Goal: Task Accomplishment & Management: Manage account settings

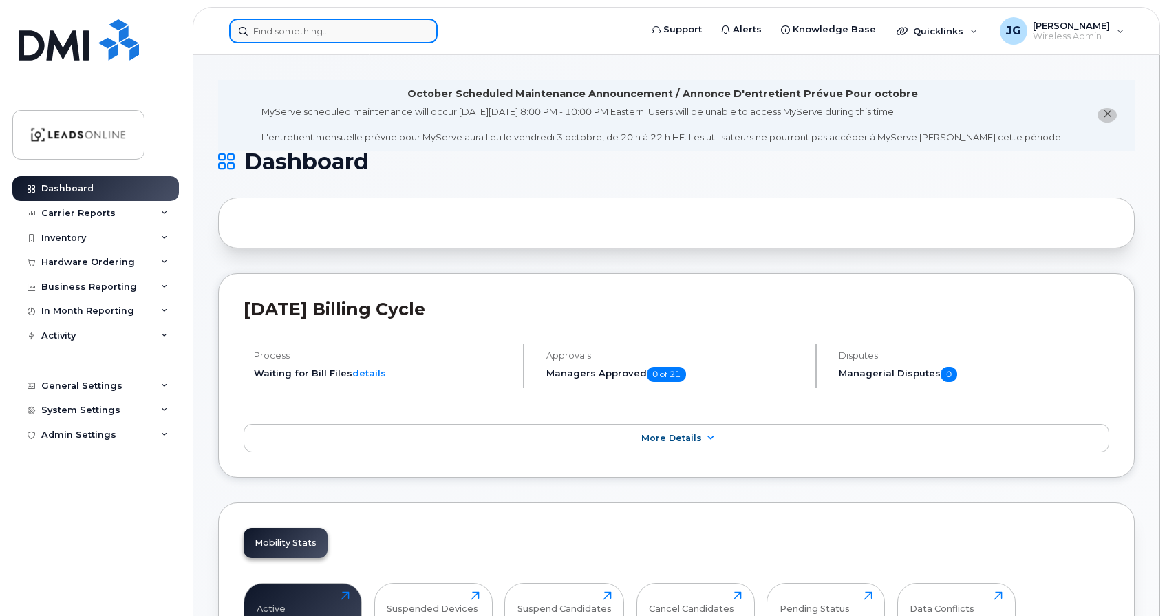
click at [276, 30] on input at bounding box center [333, 31] width 209 height 25
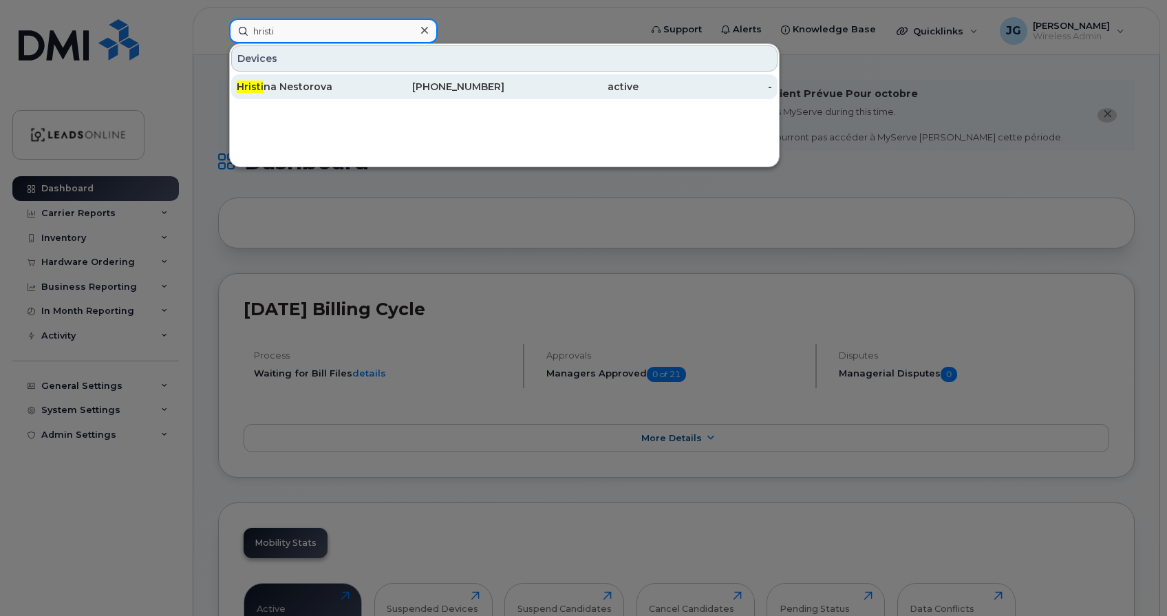
type input "hristi"
click at [262, 87] on span "Hristi" at bounding box center [250, 87] width 27 height 12
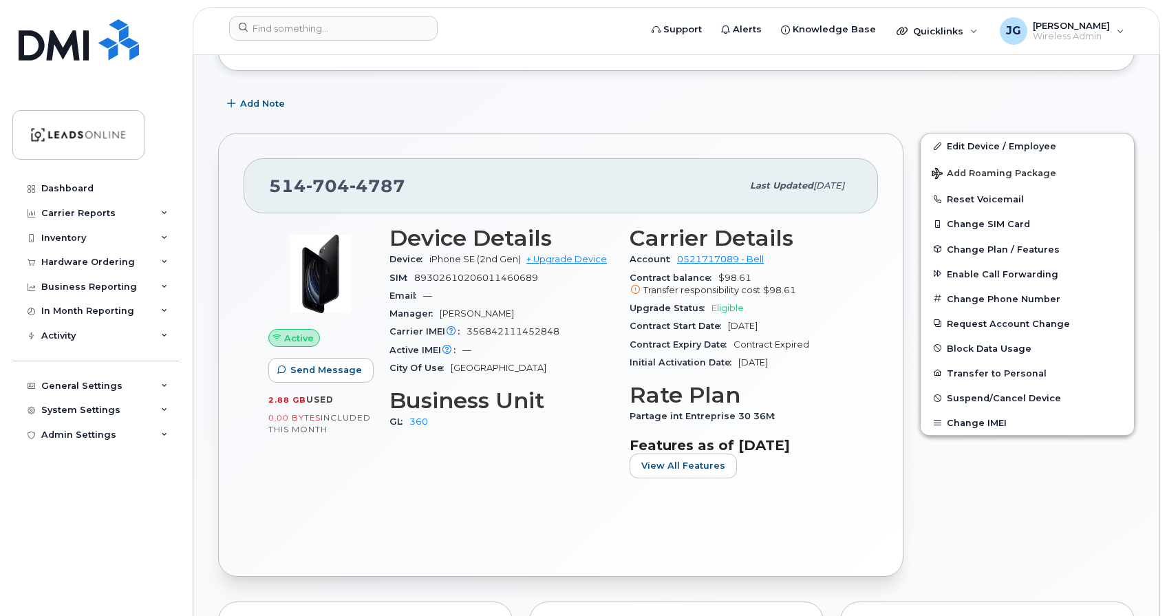
scroll to position [262, 0]
click at [974, 397] on span "Suspend/Cancel Device" at bounding box center [1004, 397] width 114 height 10
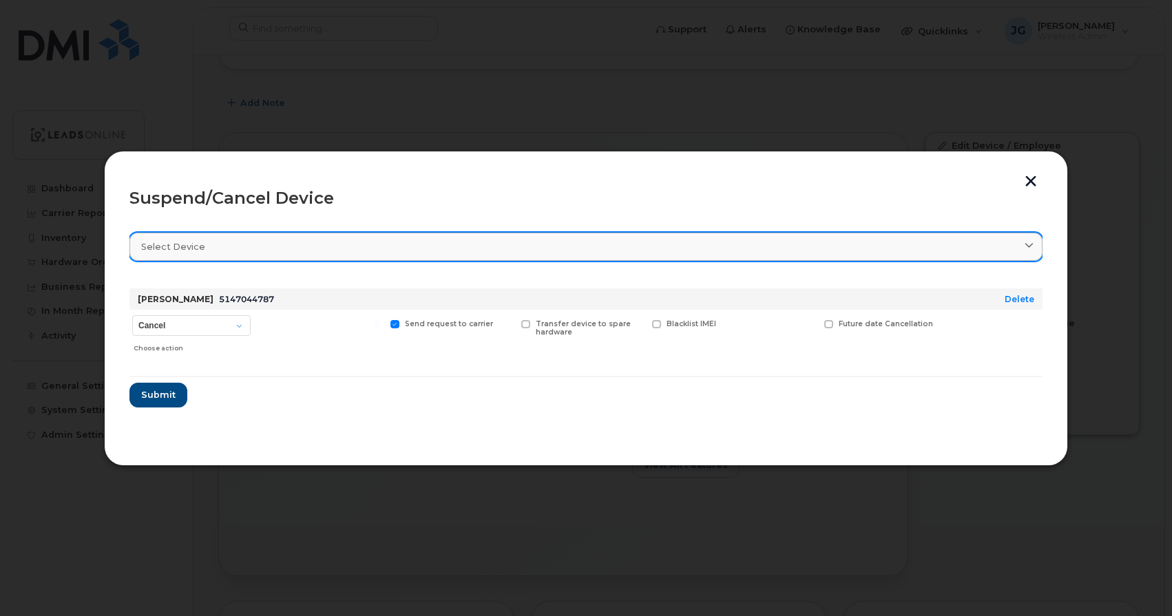
click at [269, 246] on div "Select device" at bounding box center [585, 246] width 889 height 13
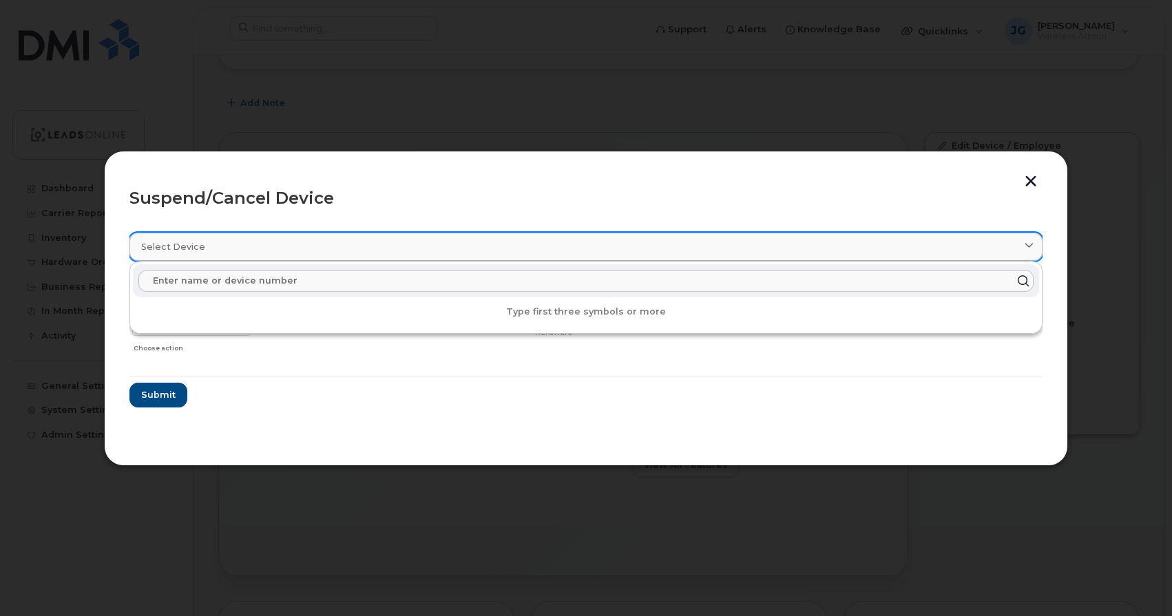
click at [269, 246] on div "Select device" at bounding box center [585, 246] width 889 height 13
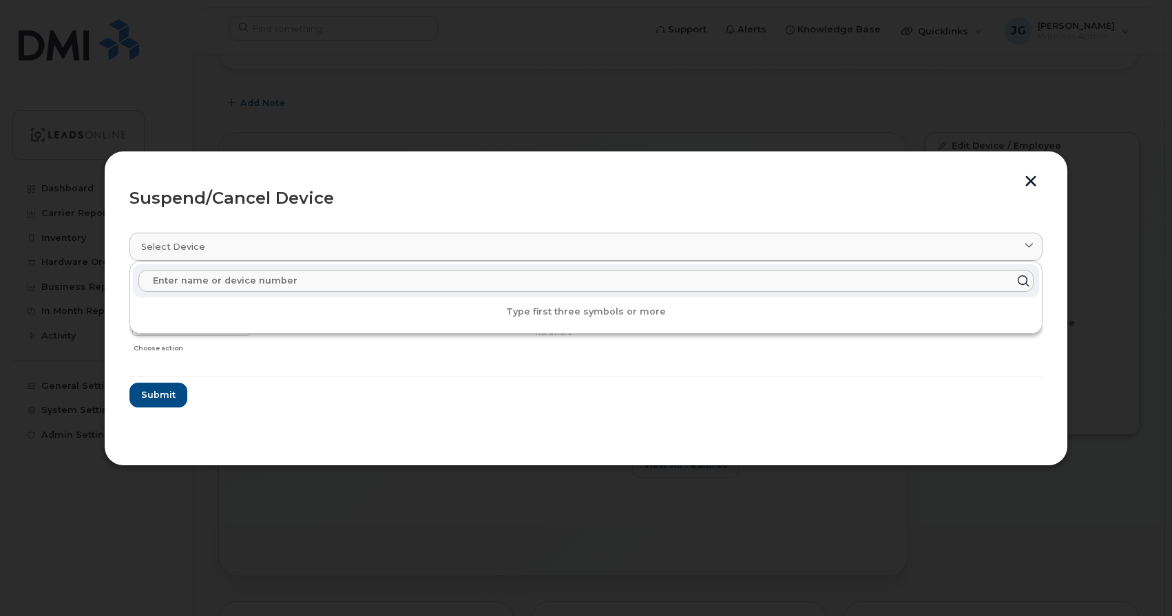
click at [324, 417] on section "Select device Type first three symbols or more Hristina Nestorova 5147044787 De…" at bounding box center [585, 330] width 913 height 220
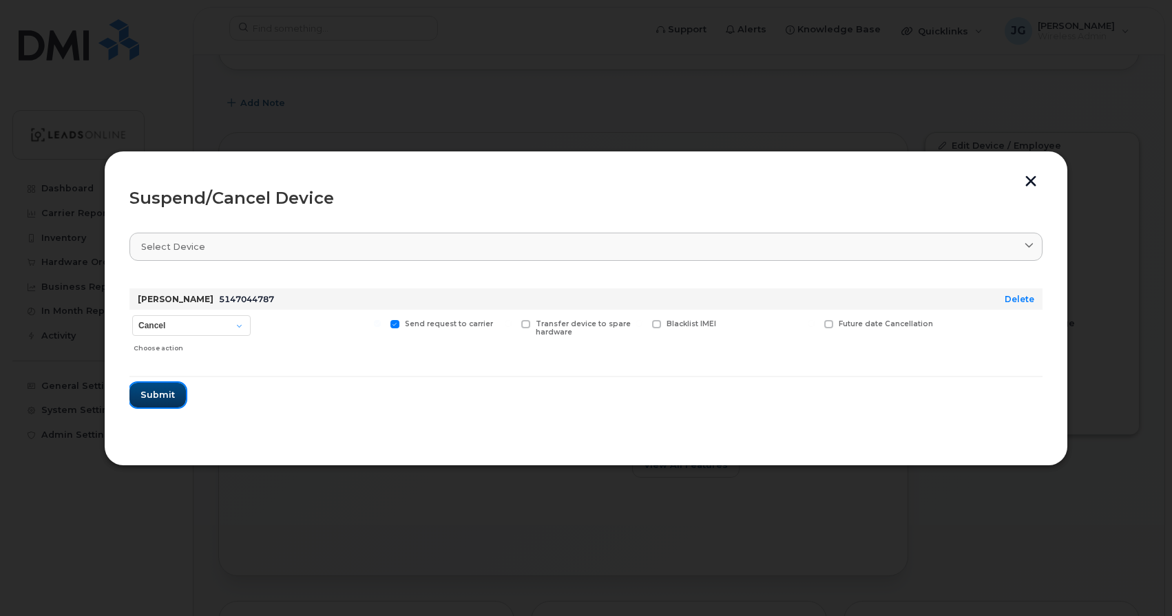
click at [153, 393] on span "Submit" at bounding box center [157, 394] width 34 height 13
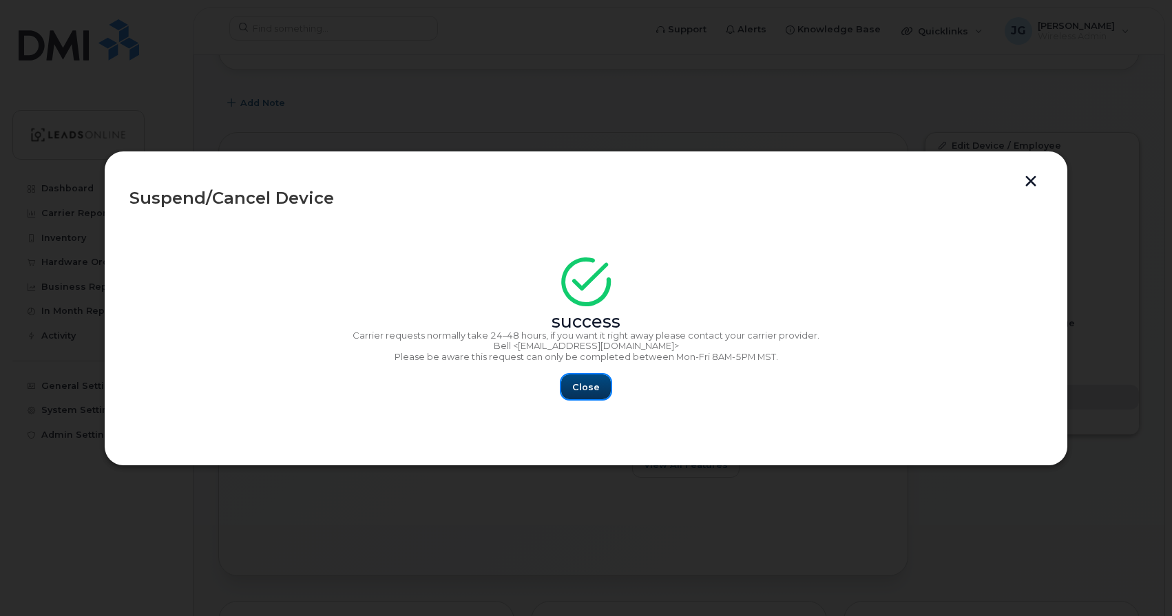
click at [584, 388] on span "Close" at bounding box center [586, 387] width 28 height 13
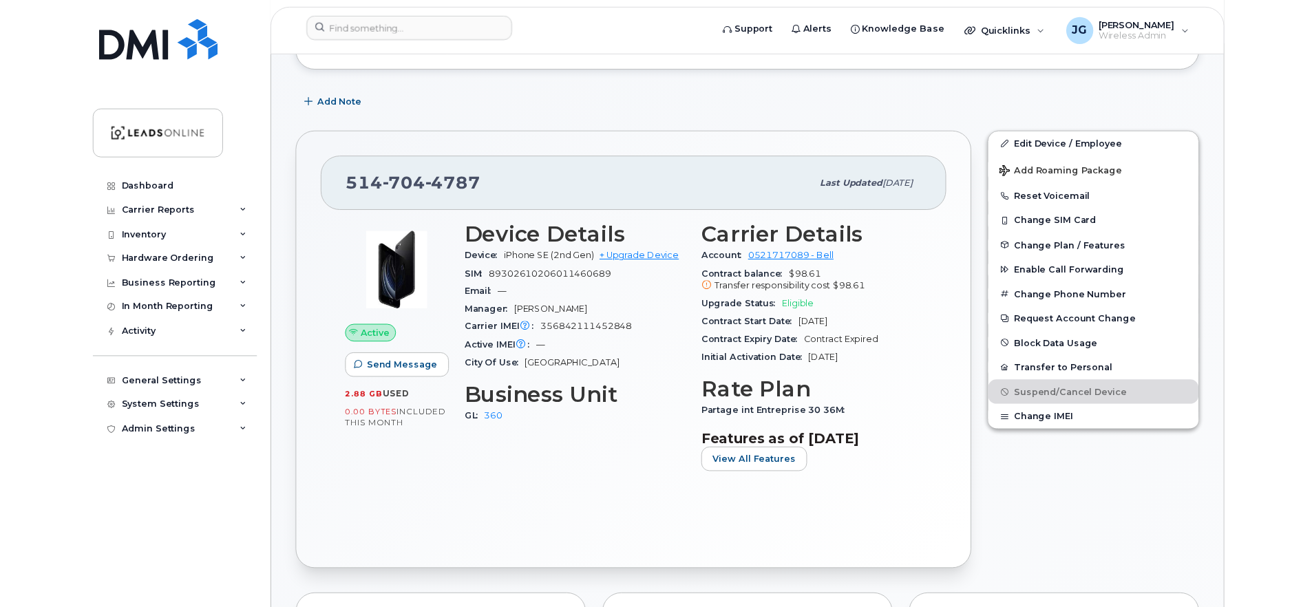
scroll to position [262, 0]
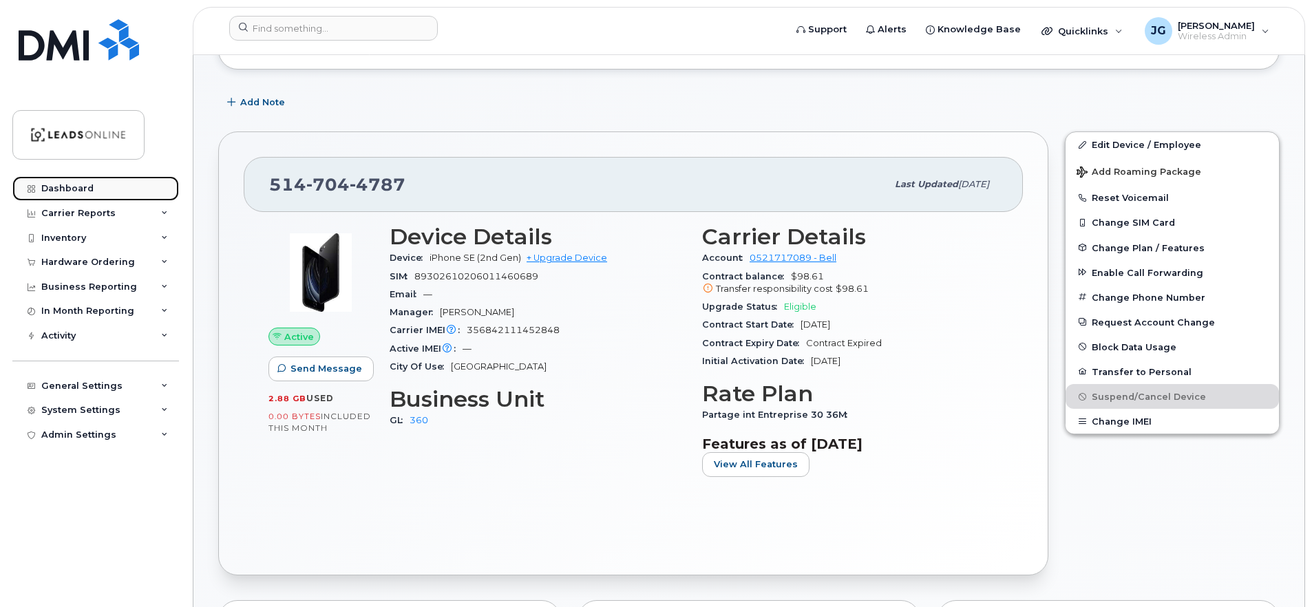
click at [63, 187] on div "Dashboard" at bounding box center [67, 188] width 52 height 11
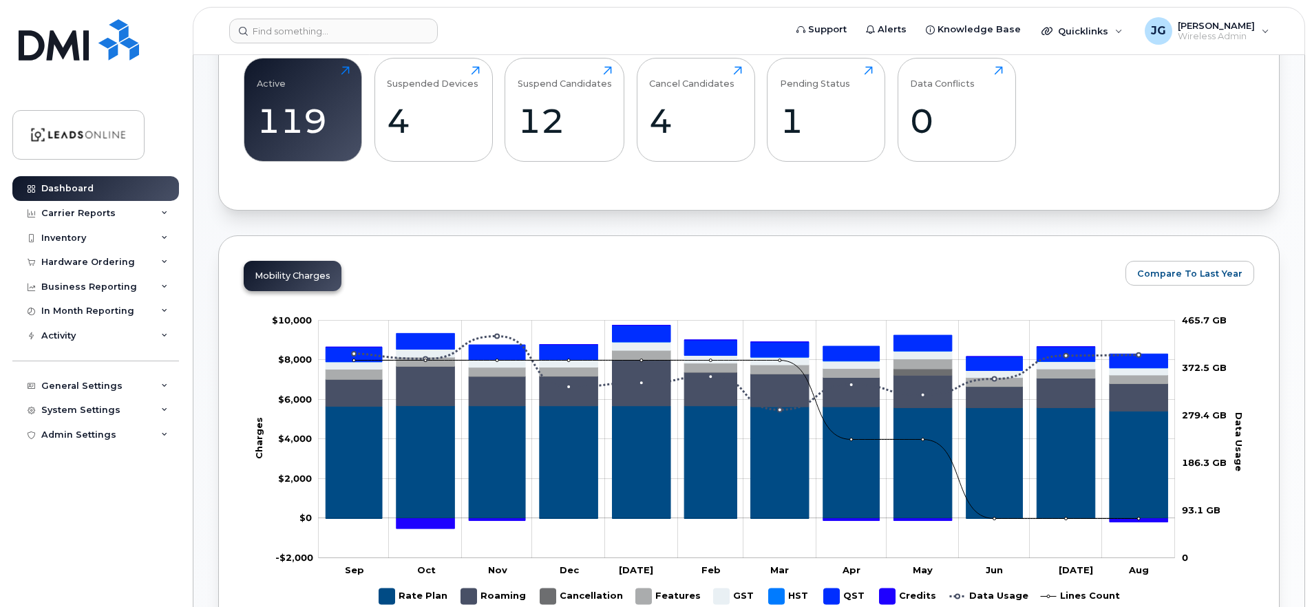
scroll to position [386, 0]
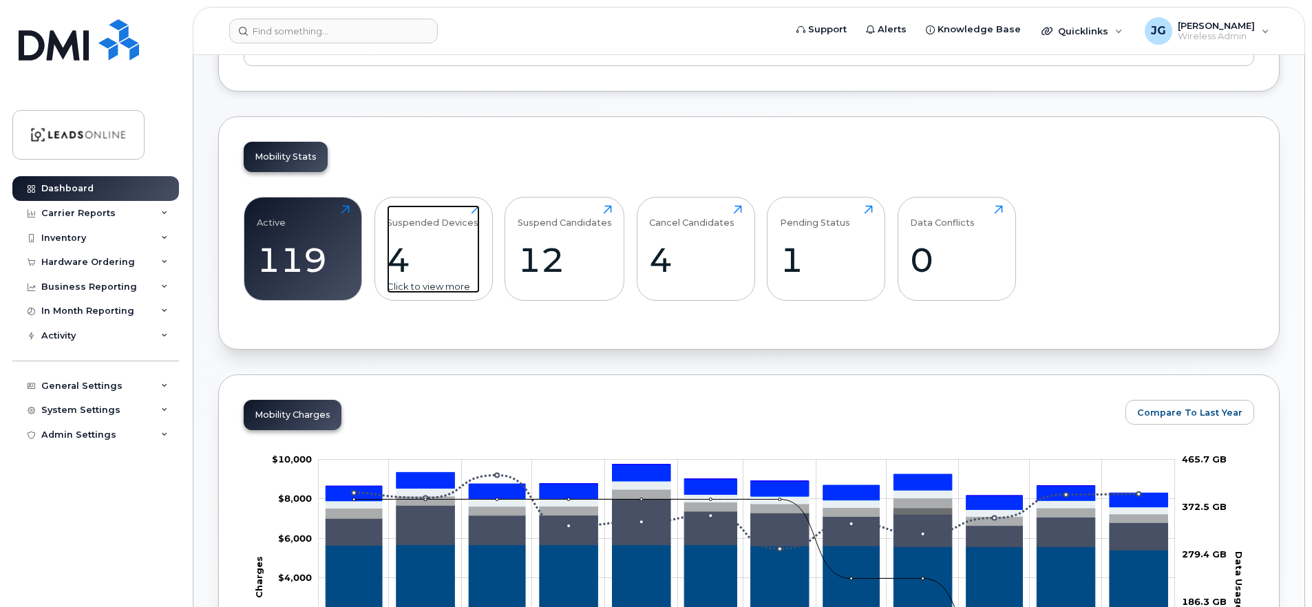
click at [438, 242] on div "4" at bounding box center [433, 260] width 93 height 41
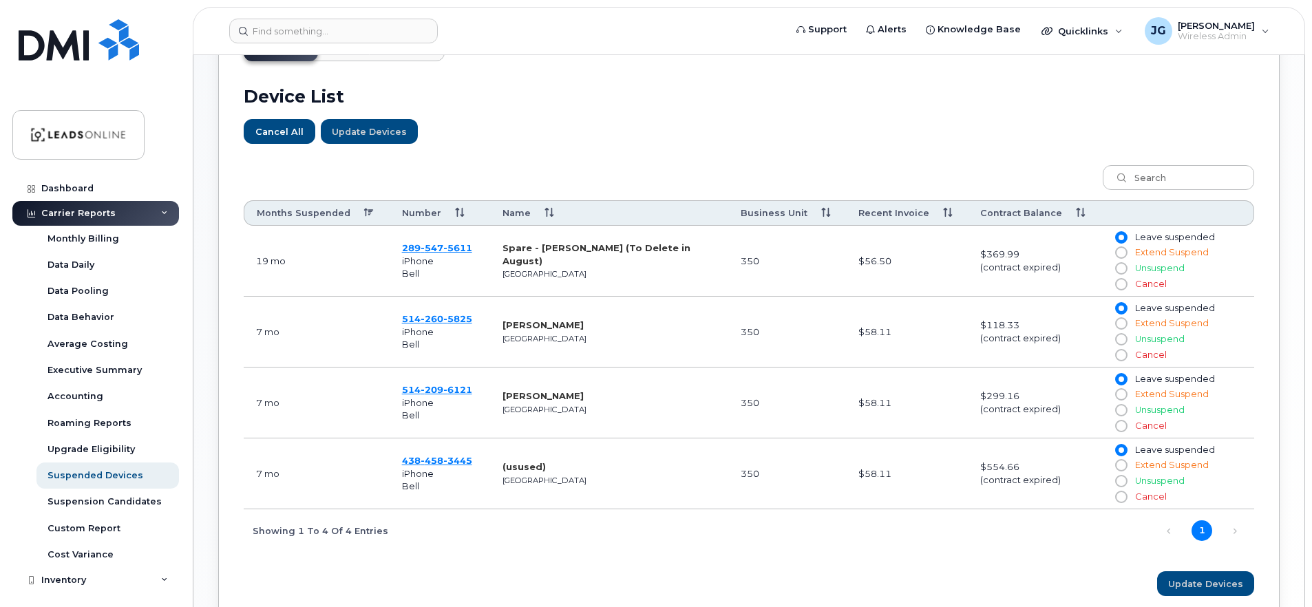
scroll to position [471, 0]
click at [1123, 494] on input "Cancel" at bounding box center [1120, 495] width 11 height 11
radio input "true"
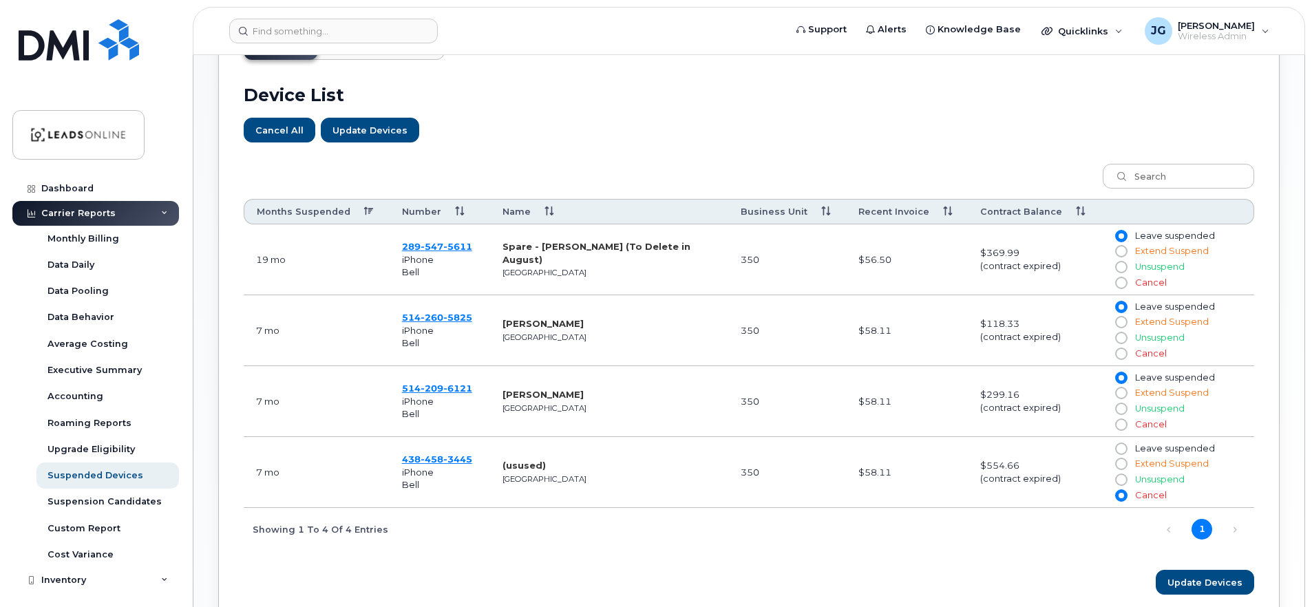
click at [1121, 423] on input "Cancel" at bounding box center [1120, 424] width 11 height 11
radio input "true"
click at [1120, 354] on input "Cancel" at bounding box center [1120, 353] width 11 height 11
radio input "true"
click at [1122, 281] on input "Cancel" at bounding box center [1120, 282] width 11 height 11
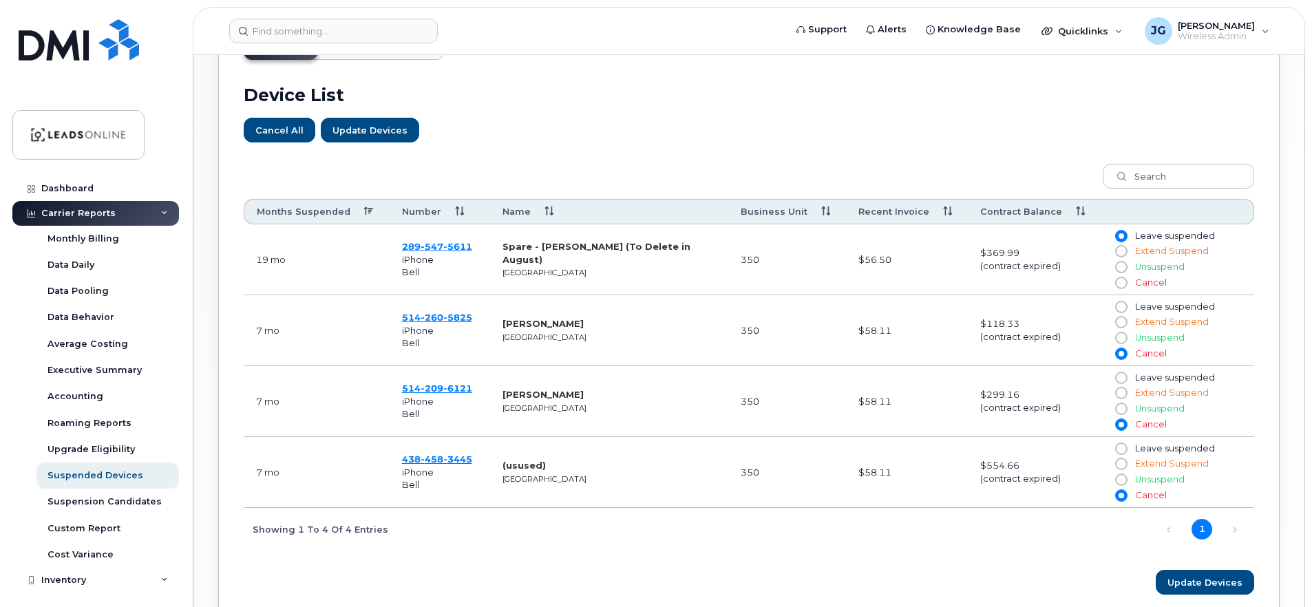
radio input "true"
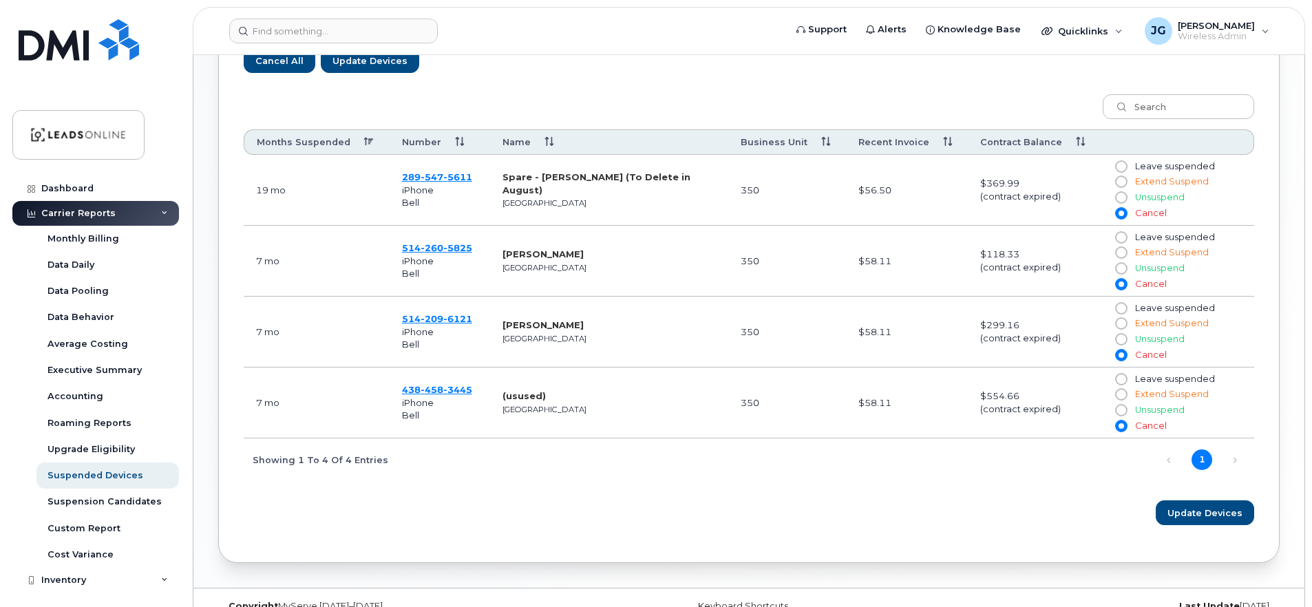
scroll to position [565, 0]
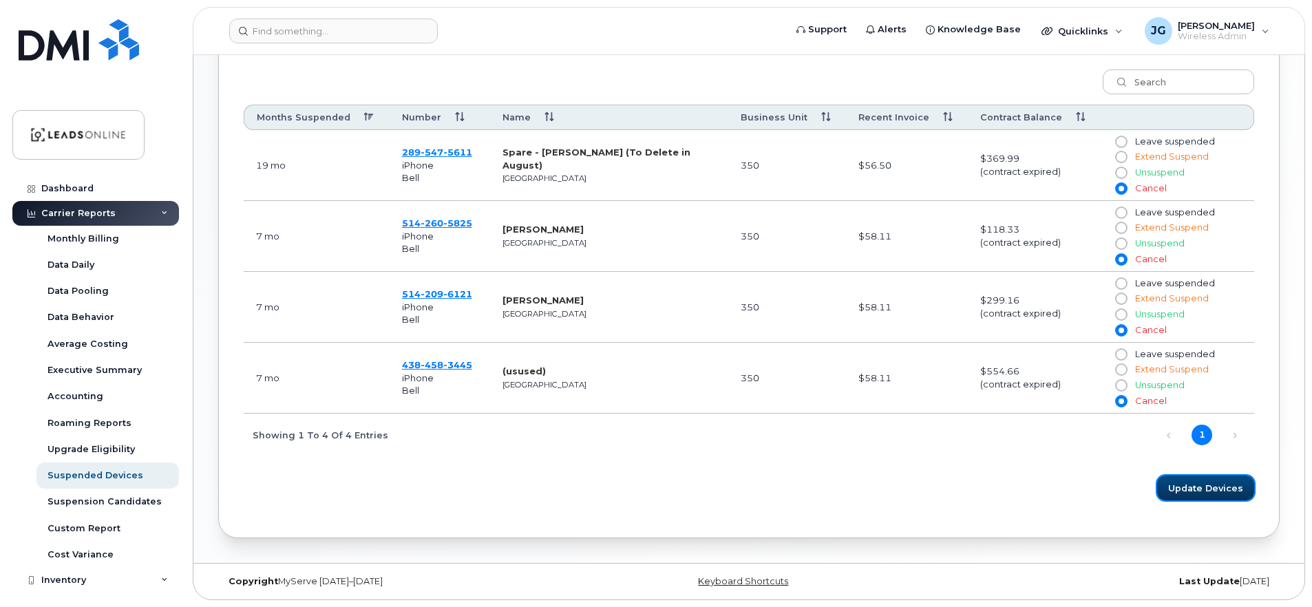
click at [1207, 485] on span "Update Devices" at bounding box center [1205, 488] width 75 height 13
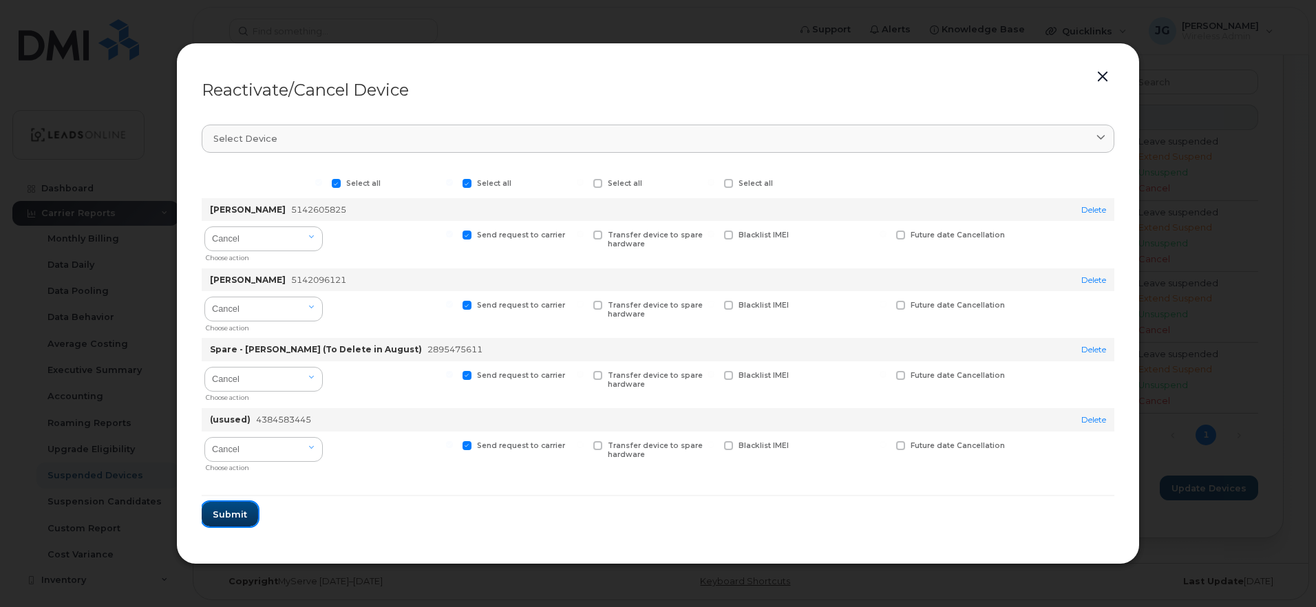
click at [229, 513] on span "Submit" at bounding box center [230, 514] width 34 height 13
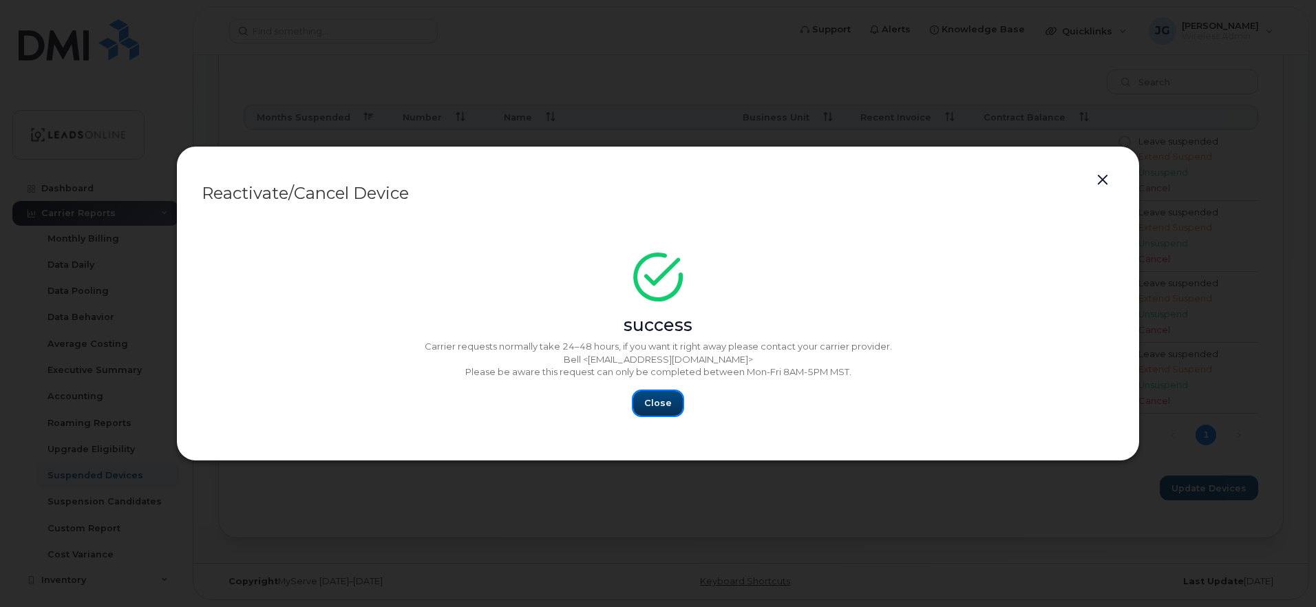
click at [652, 402] on span "Close" at bounding box center [658, 403] width 28 height 13
click at [1106, 178] on button "button" at bounding box center [1102, 180] width 21 height 19
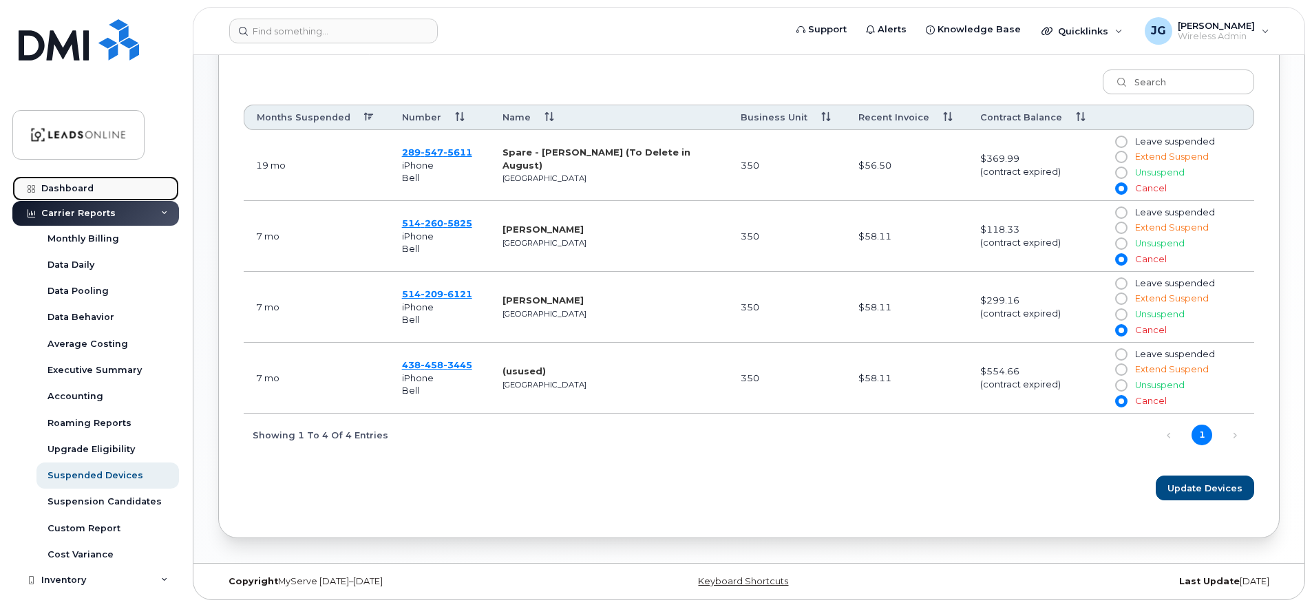
click at [74, 188] on div "Dashboard" at bounding box center [67, 188] width 52 height 11
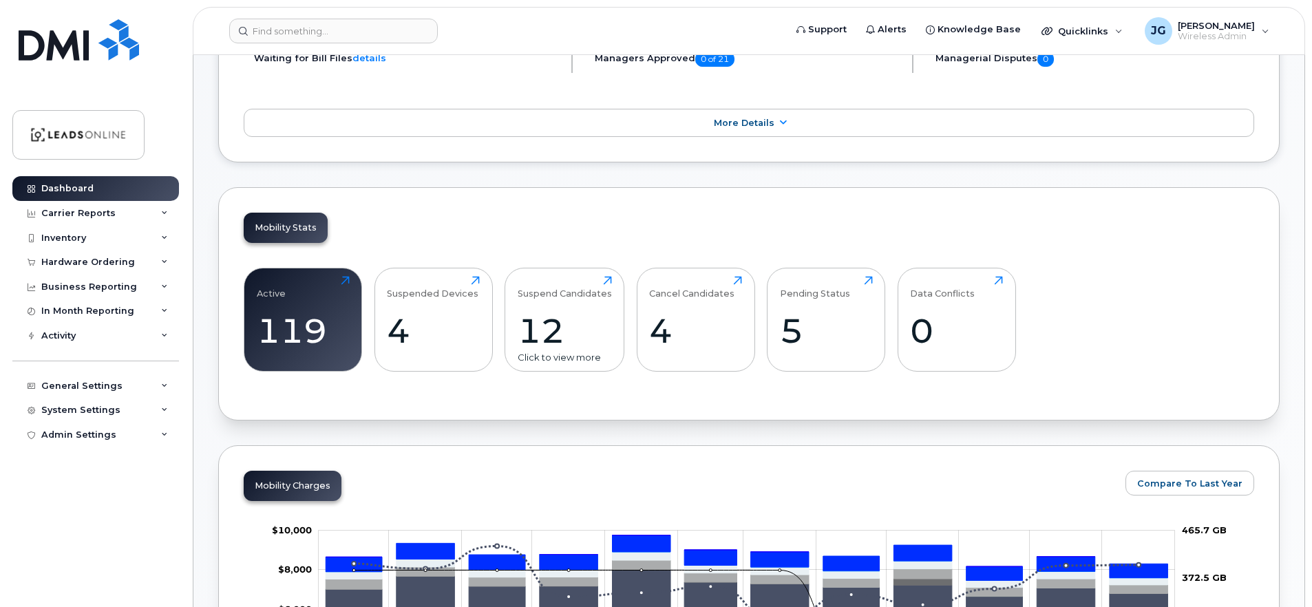
scroll to position [318, 0]
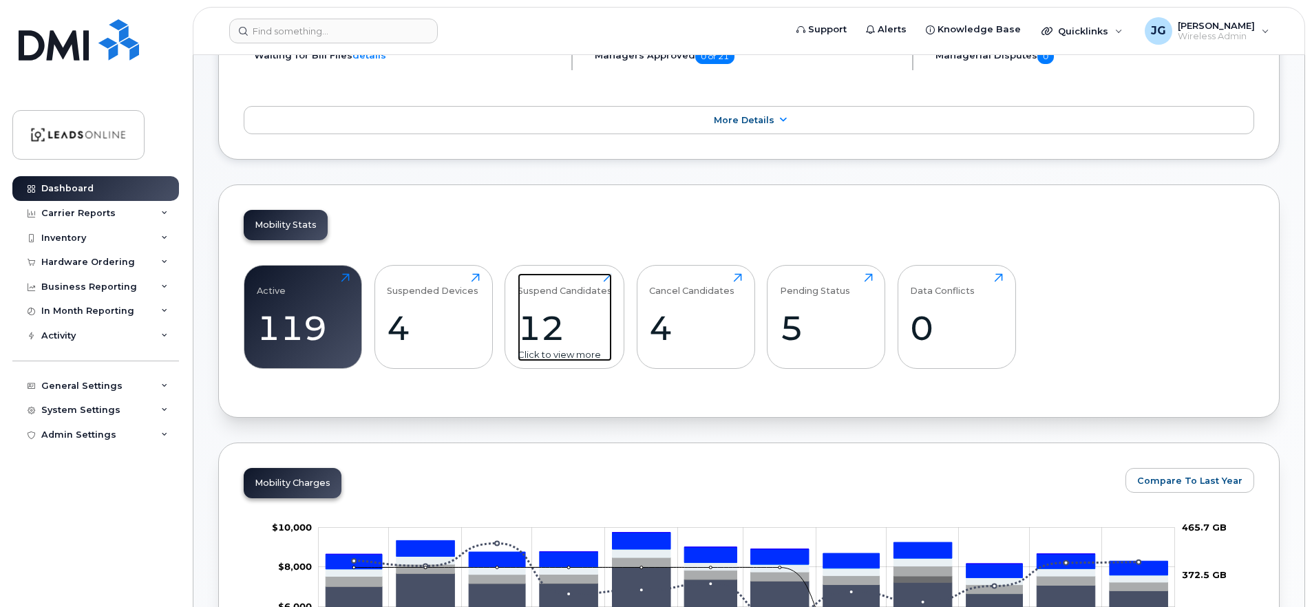
click at [560, 327] on div "12" at bounding box center [565, 328] width 94 height 41
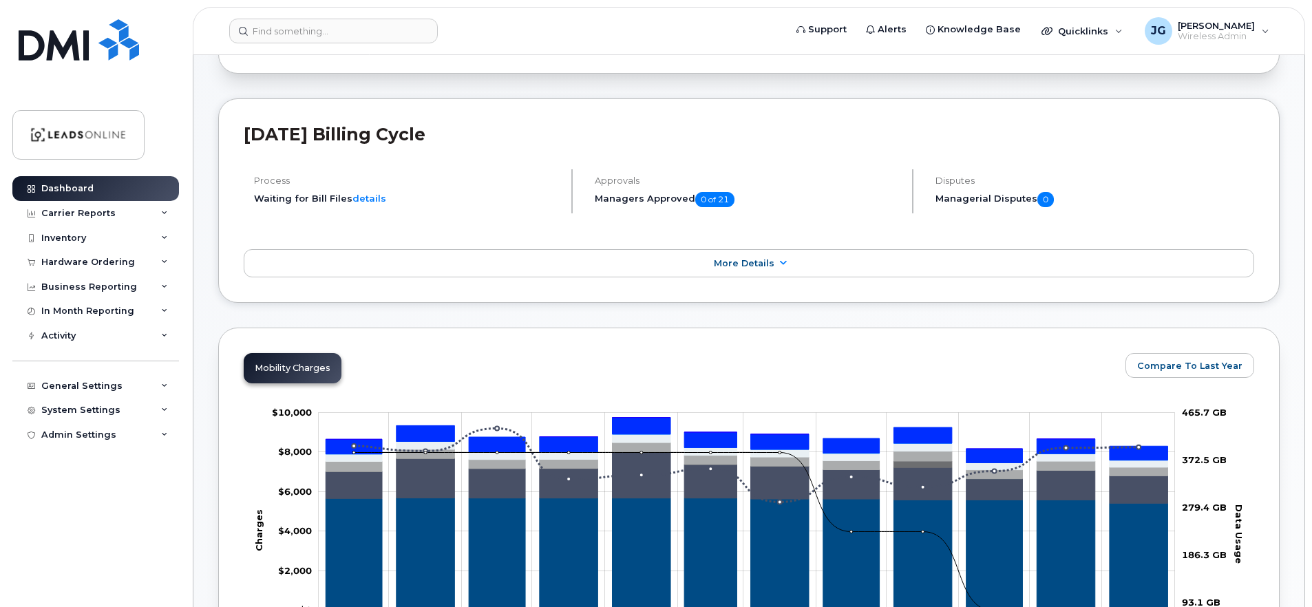
scroll to position [142, 0]
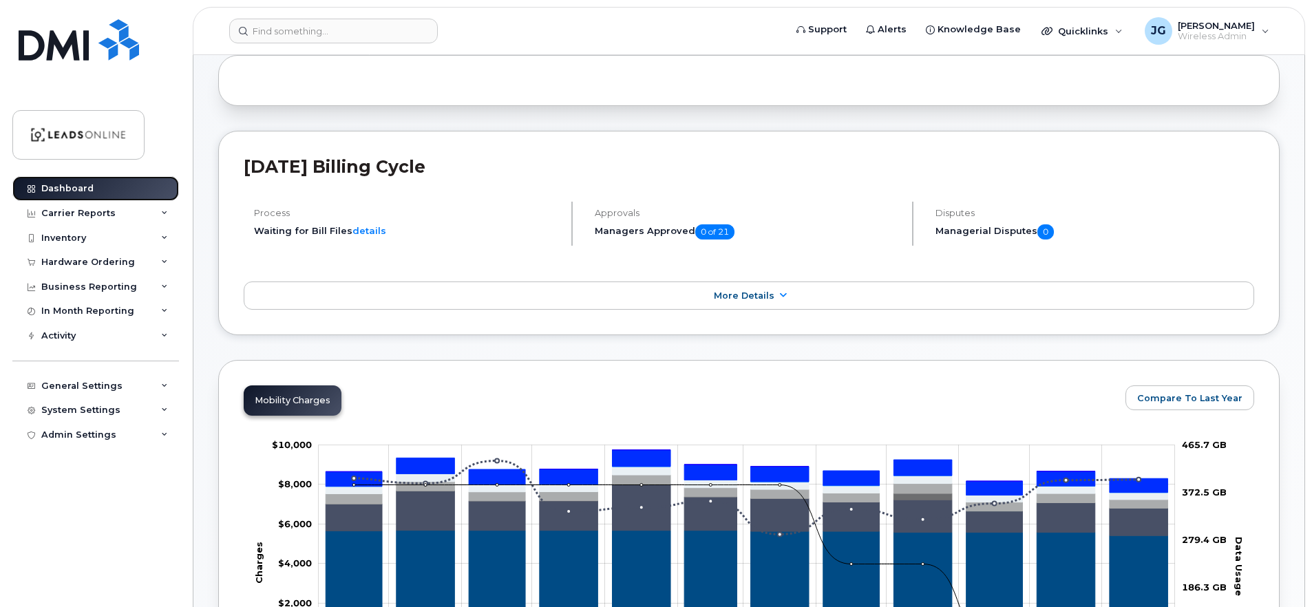
click at [74, 184] on div "Dashboard" at bounding box center [67, 188] width 52 height 11
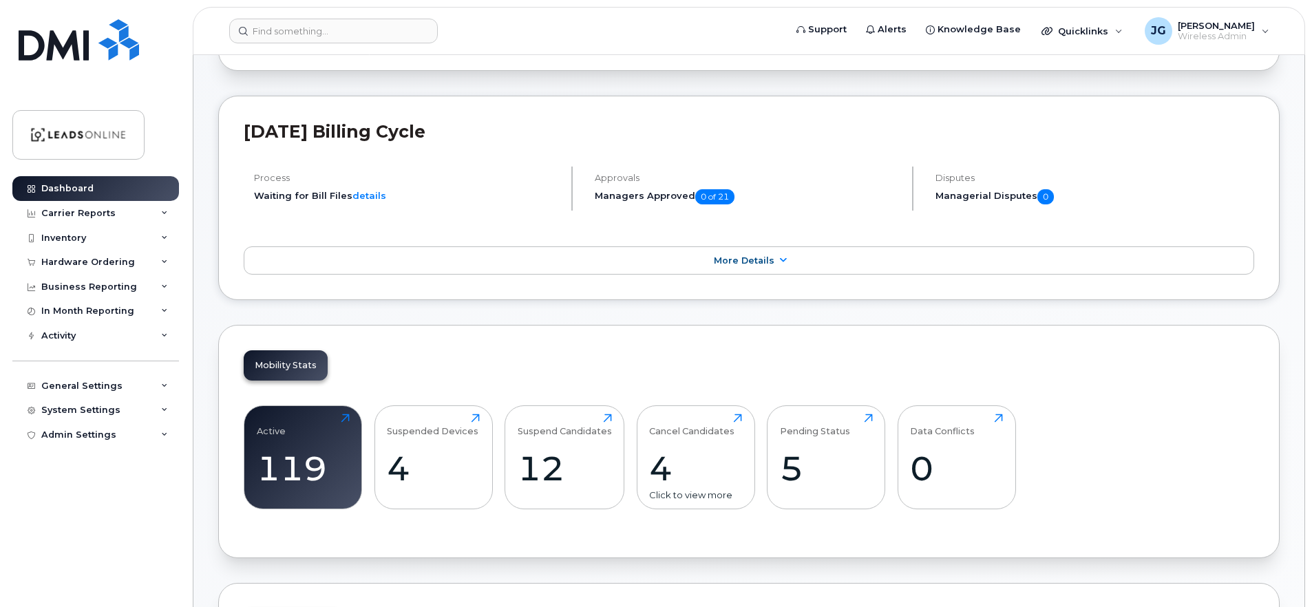
scroll to position [240, 0]
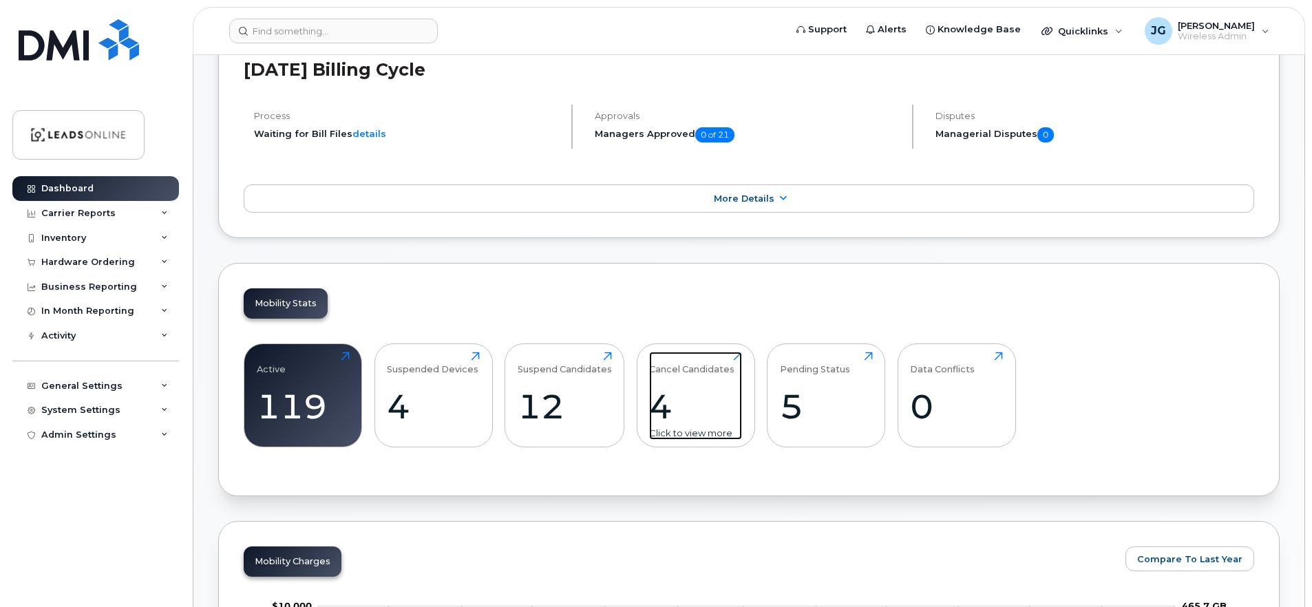
click at [702, 381] on div "Cancel Candidates 4 Click to view more" at bounding box center [695, 396] width 93 height 88
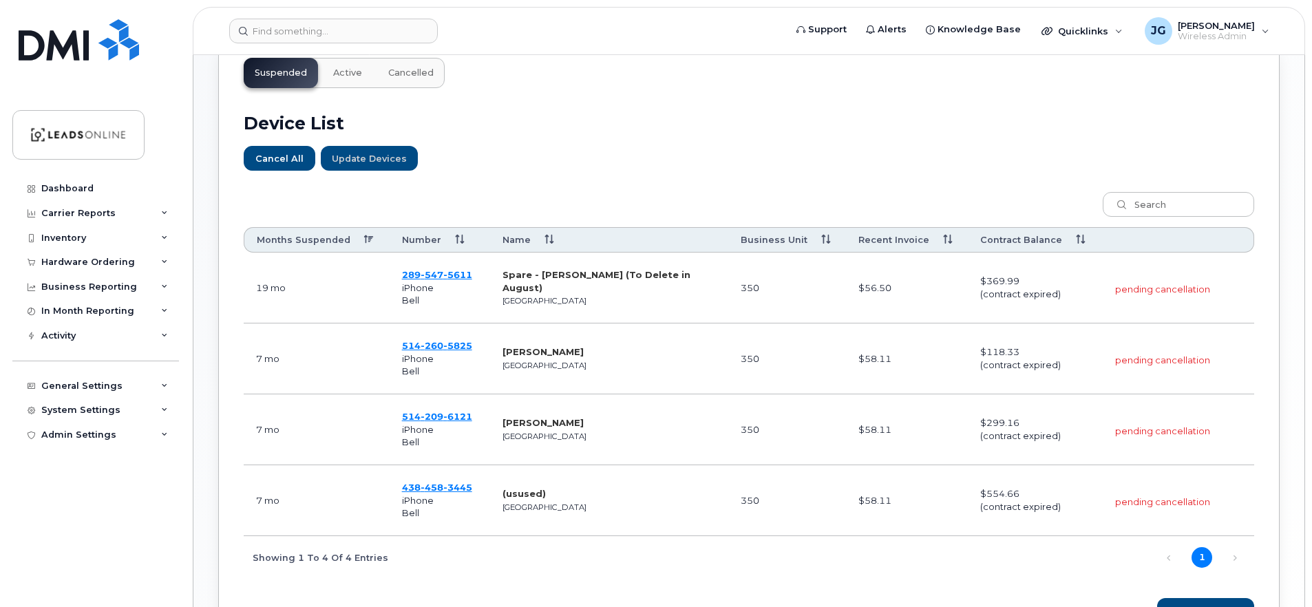
scroll to position [565, 0]
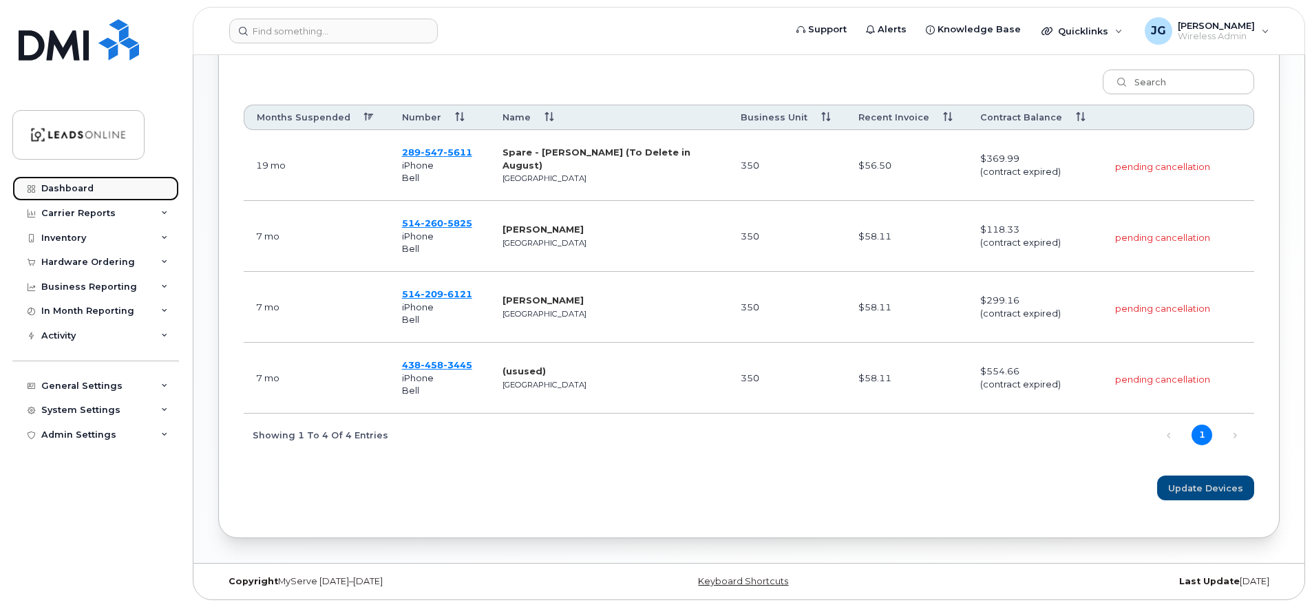
click at [56, 190] on div "Dashboard" at bounding box center [67, 188] width 52 height 11
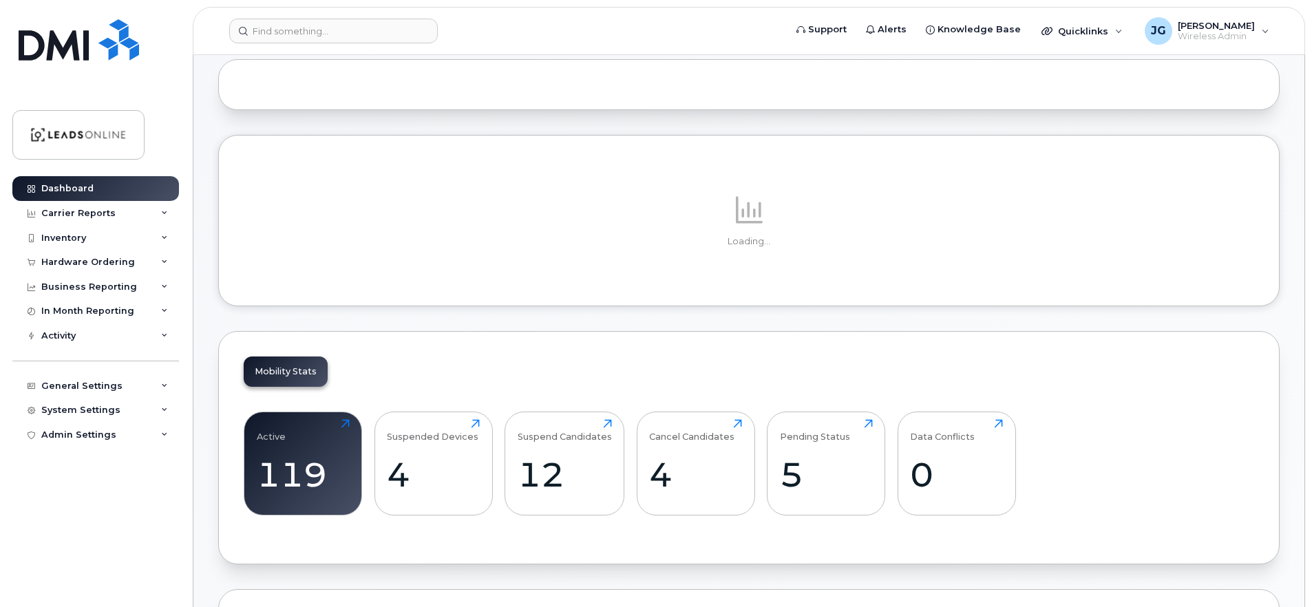
scroll to position [250, 0]
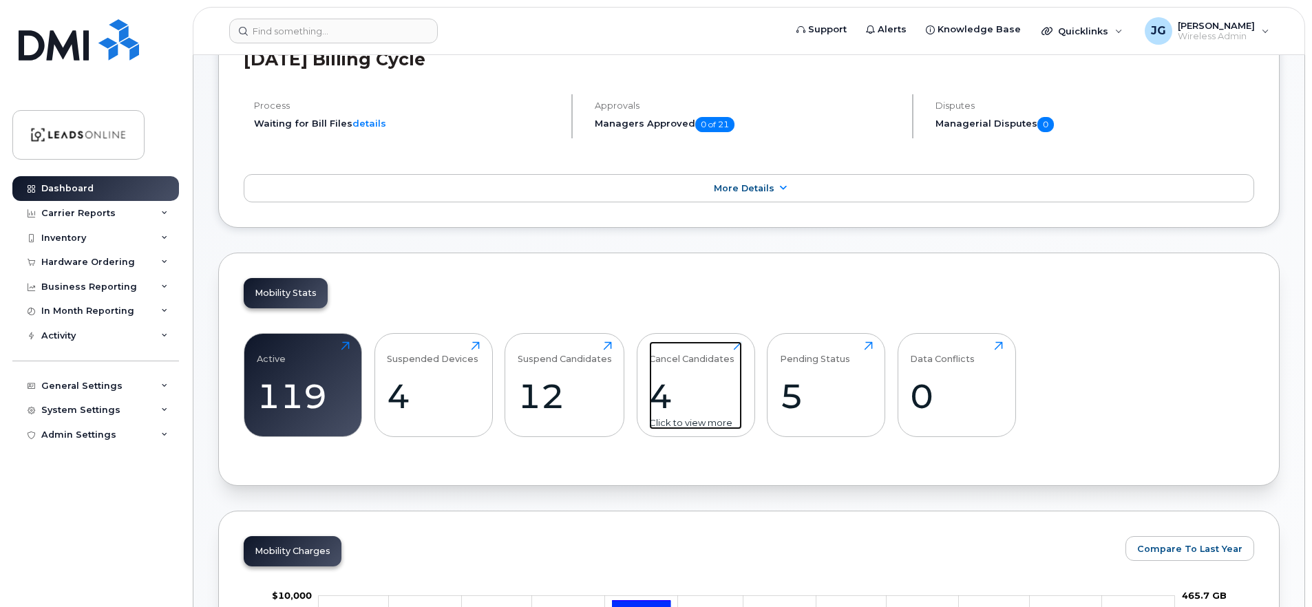
click at [690, 384] on div "4" at bounding box center [695, 396] width 93 height 41
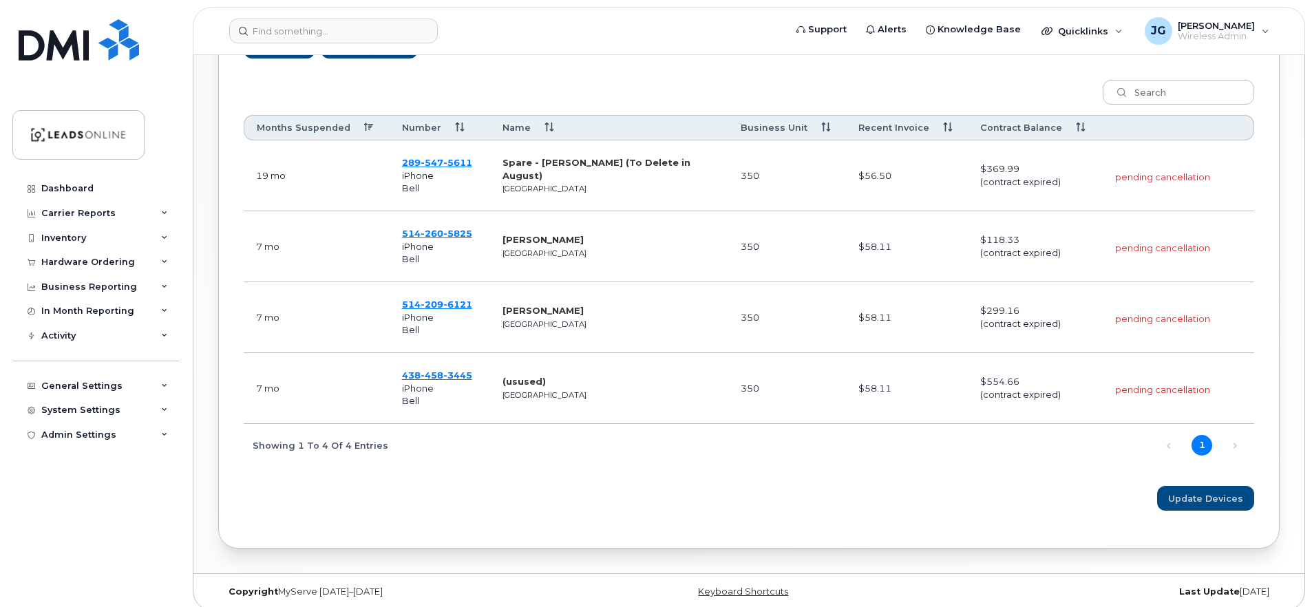
scroll to position [560, 0]
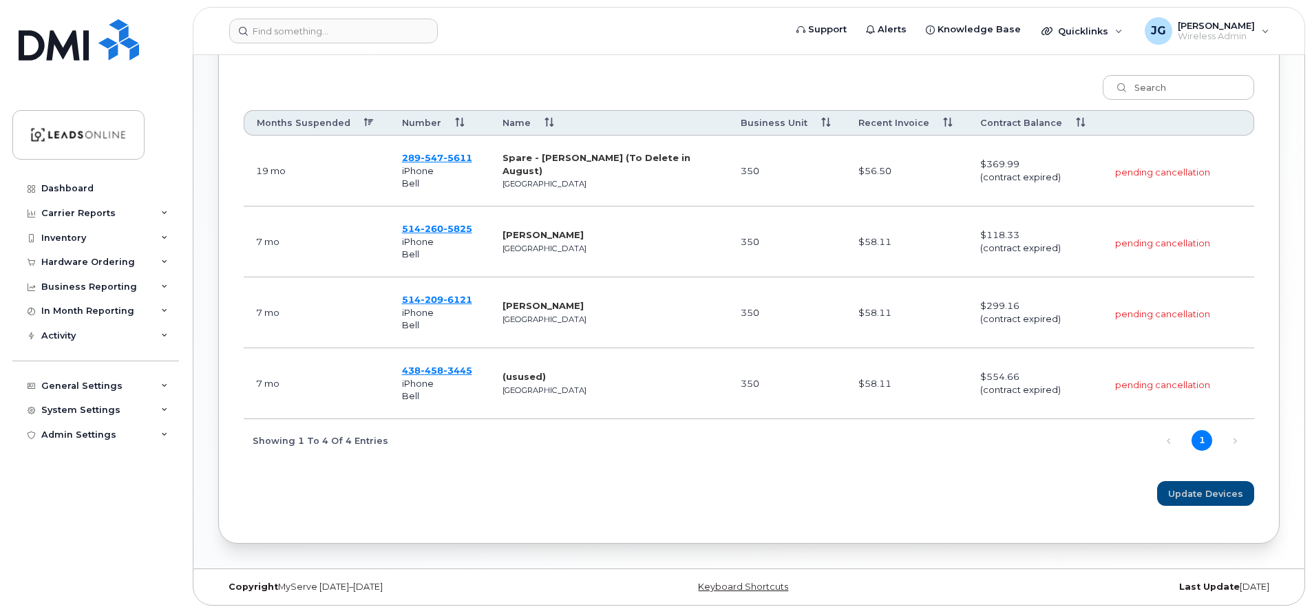
click at [573, 564] on div "Suspended Devices - August 2025 Export to Excel August 2025 Device Overview 4 S…" at bounding box center [748, 31] width 1111 height 1073
click at [73, 184] on div "Dashboard" at bounding box center [67, 188] width 52 height 11
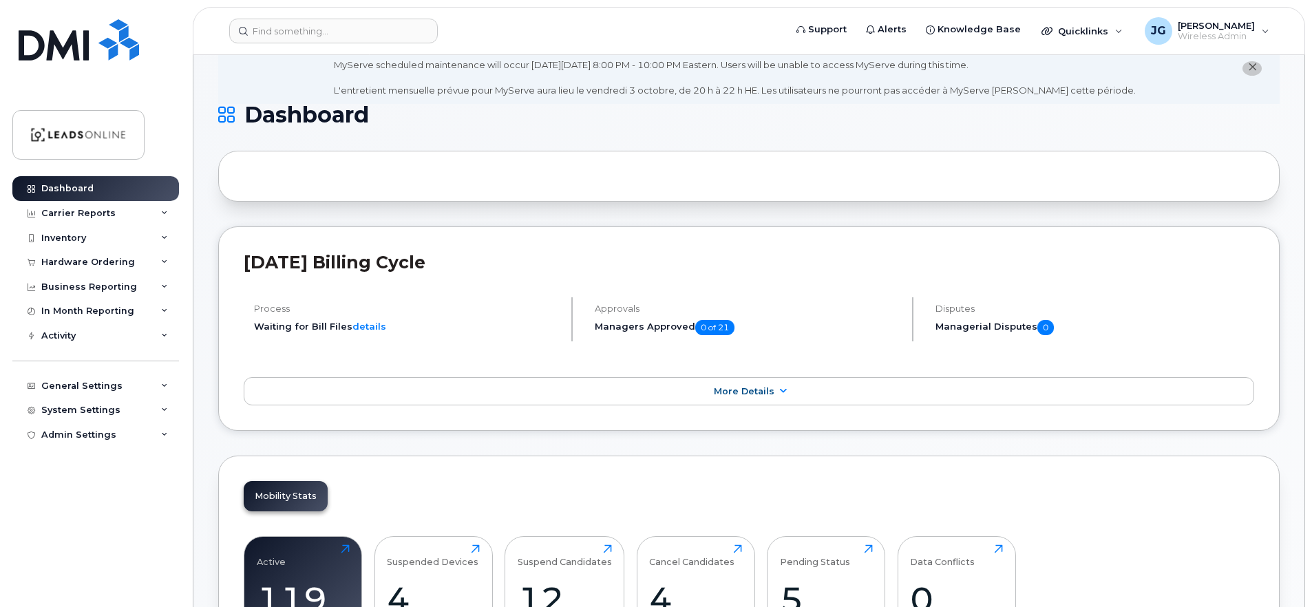
scroll to position [400, 0]
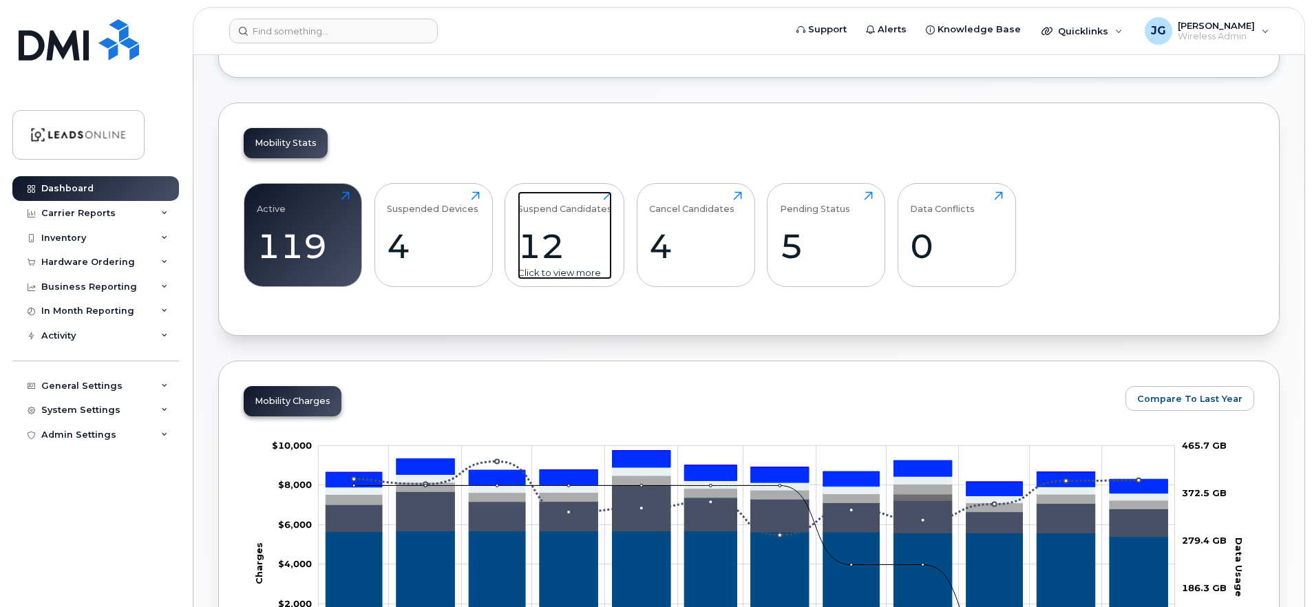
click at [550, 231] on div "12" at bounding box center [565, 246] width 94 height 41
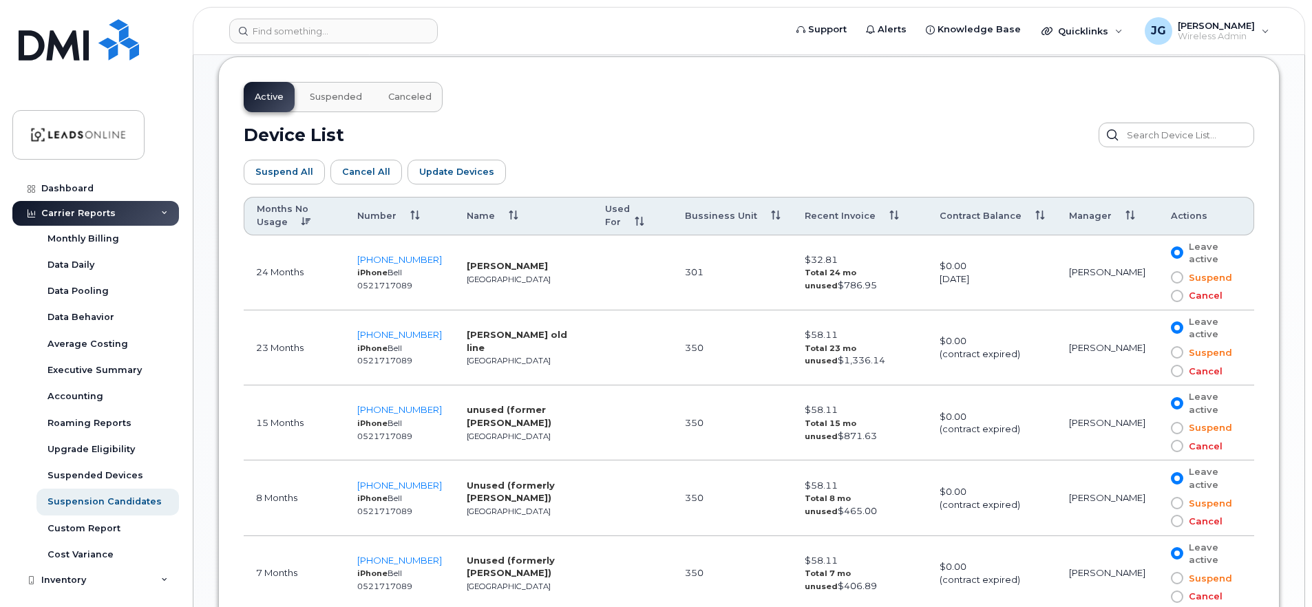
scroll to position [797, 0]
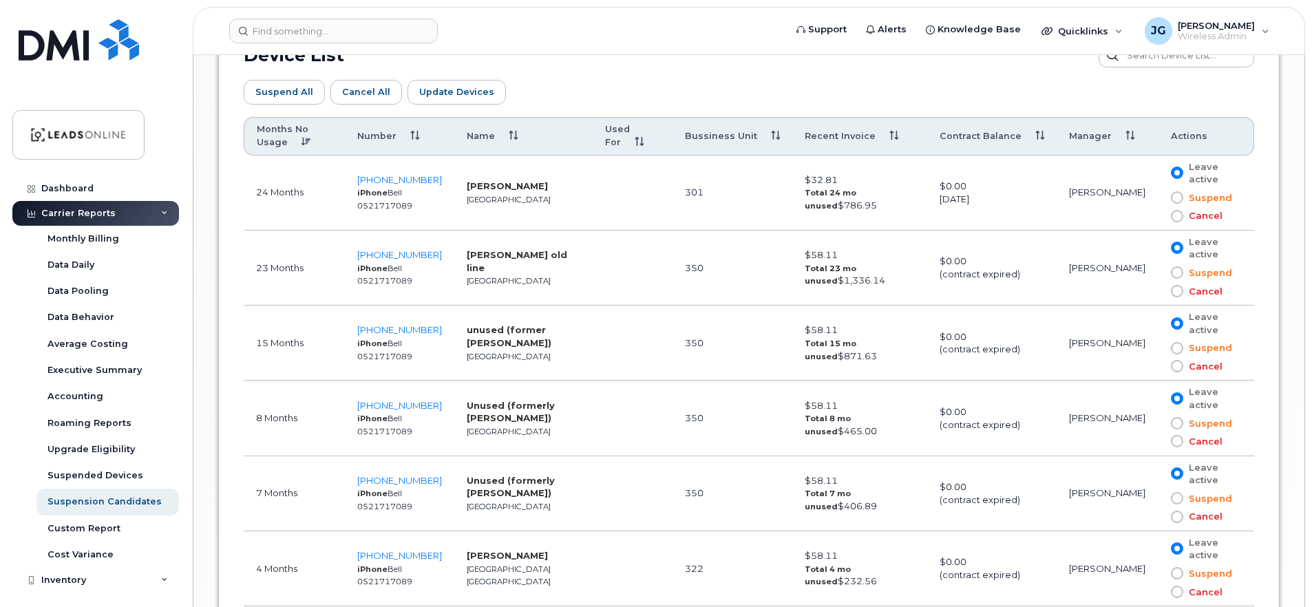
click at [1174, 291] on span at bounding box center [1177, 291] width 12 height 12
click at [1157, 291] on input "Cancel" at bounding box center [1157, 291] width 0 height 0
click at [1175, 365] on span at bounding box center [1177, 366] width 12 height 12
click at [1157, 366] on input "Cancel" at bounding box center [1157, 366] width 0 height 0
click at [1174, 216] on span at bounding box center [1177, 216] width 12 height 12
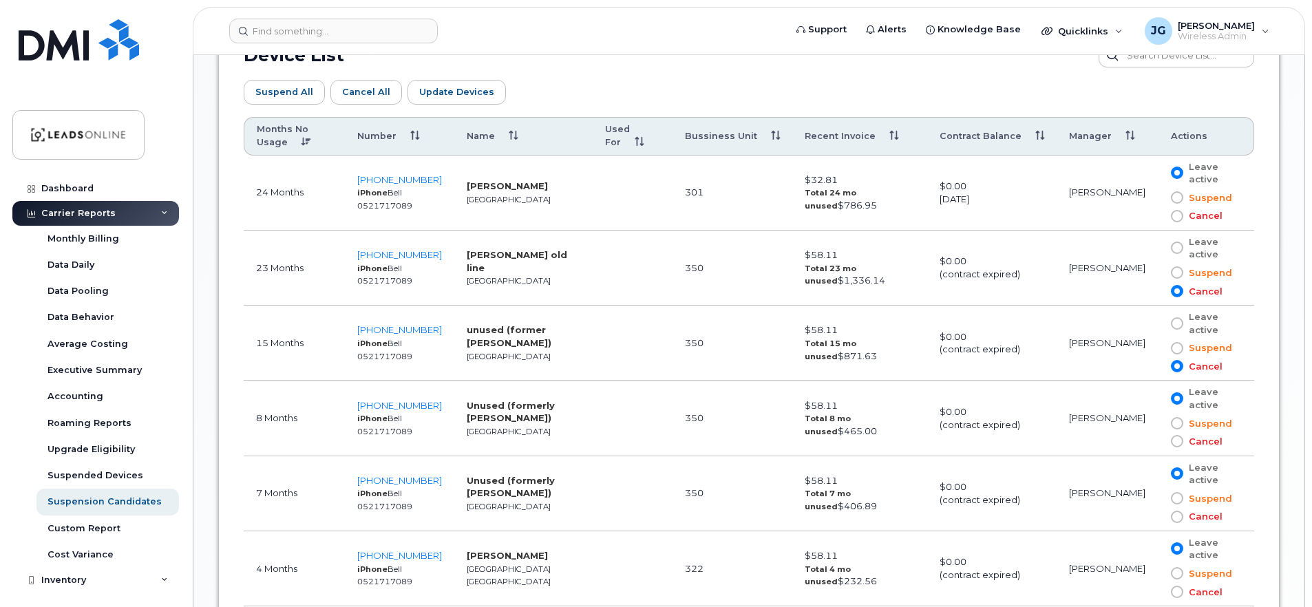
click at [1157, 216] on input "Cancel" at bounding box center [1157, 216] width 0 height 0
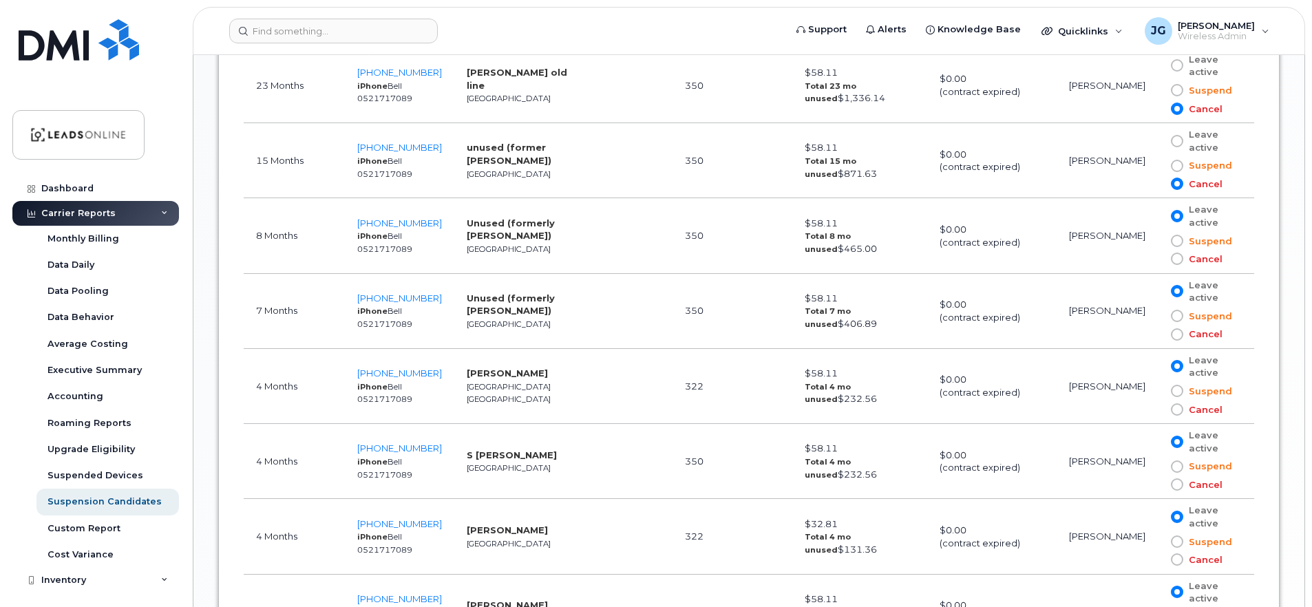
scroll to position [982, 0]
click at [1176, 257] on span at bounding box center [1177, 257] width 12 height 12
click at [1157, 257] on input "Cancel" at bounding box center [1157, 257] width 0 height 0
click at [1178, 332] on span at bounding box center [1177, 332] width 12 height 12
click at [1157, 332] on input "Cancel" at bounding box center [1157, 332] width 0 height 0
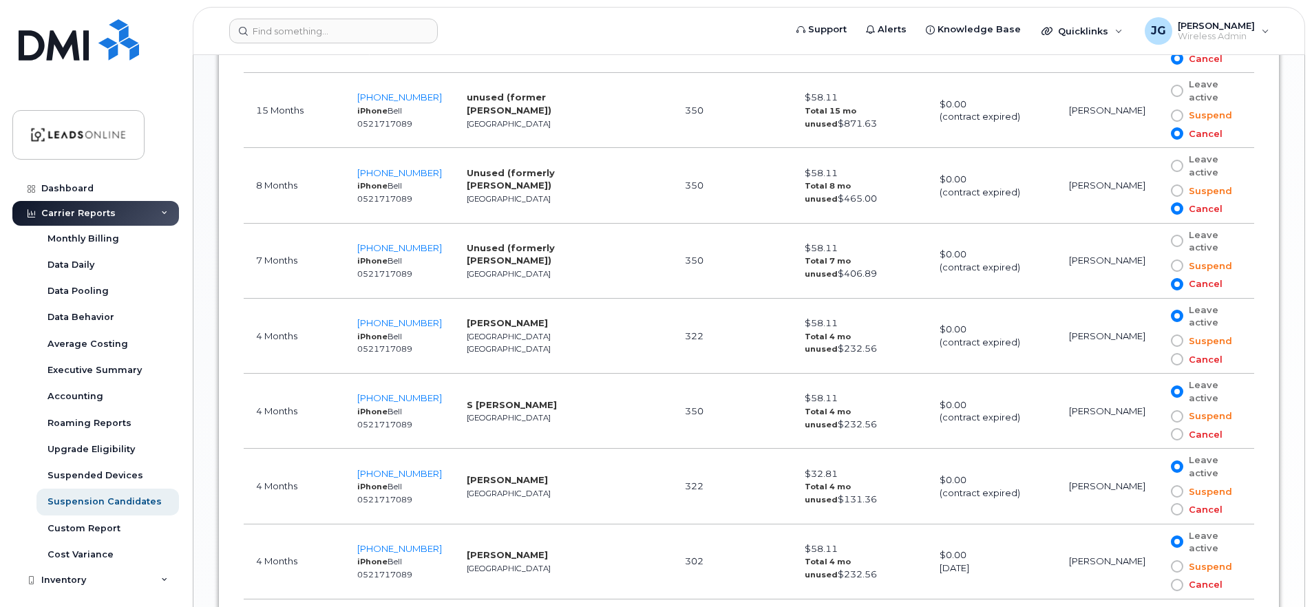
scroll to position [1033, 0]
click at [1174, 356] on span at bounding box center [1177, 356] width 12 height 12
click at [1157, 357] on input "Cancel" at bounding box center [1157, 357] width 0 height 0
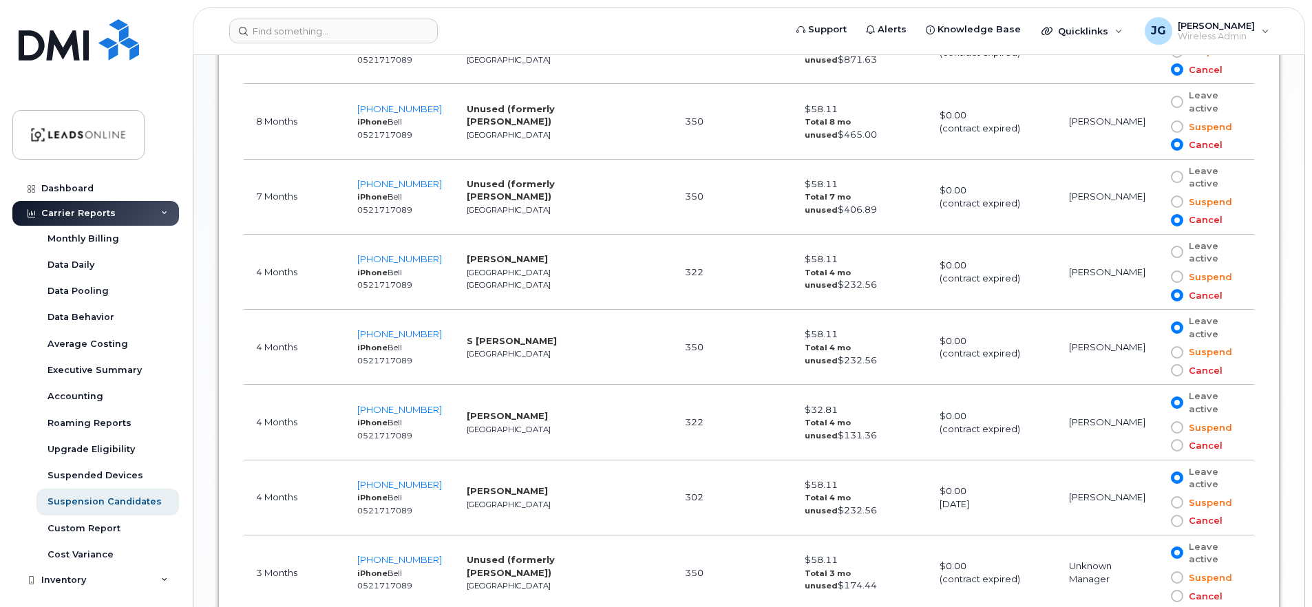
scroll to position [1121, 0]
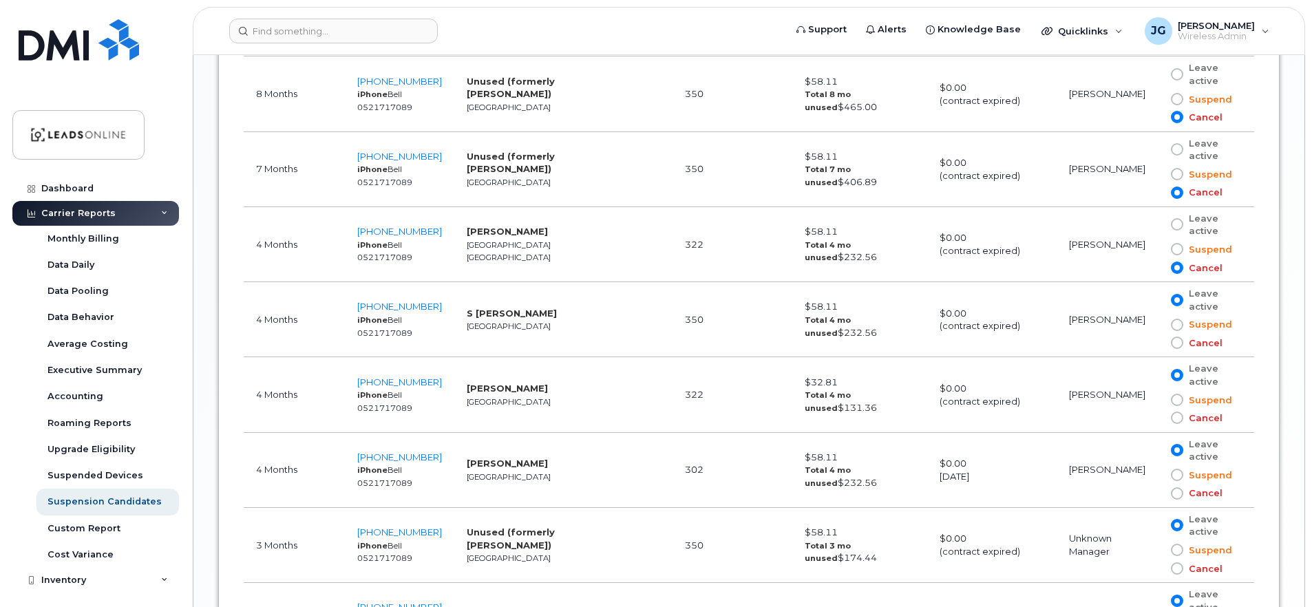
click at [1177, 344] on span at bounding box center [1177, 343] width 12 height 12
click at [1157, 343] on input "Cancel" at bounding box center [1157, 343] width 0 height 0
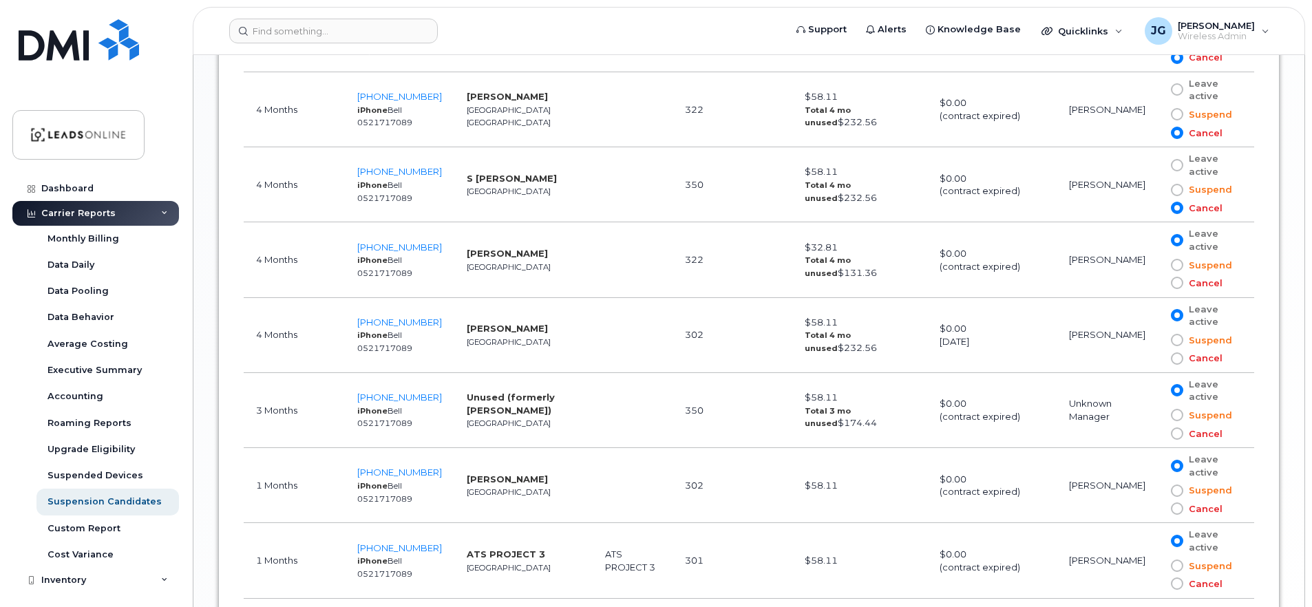
scroll to position [1257, 0]
click at [1174, 282] on span at bounding box center [1177, 282] width 12 height 12
click at [1157, 282] on input "Cancel" at bounding box center [1157, 282] width 0 height 0
click at [1176, 356] on span at bounding box center [1177, 358] width 12 height 12
click at [1157, 358] on input "Cancel" at bounding box center [1157, 358] width 0 height 0
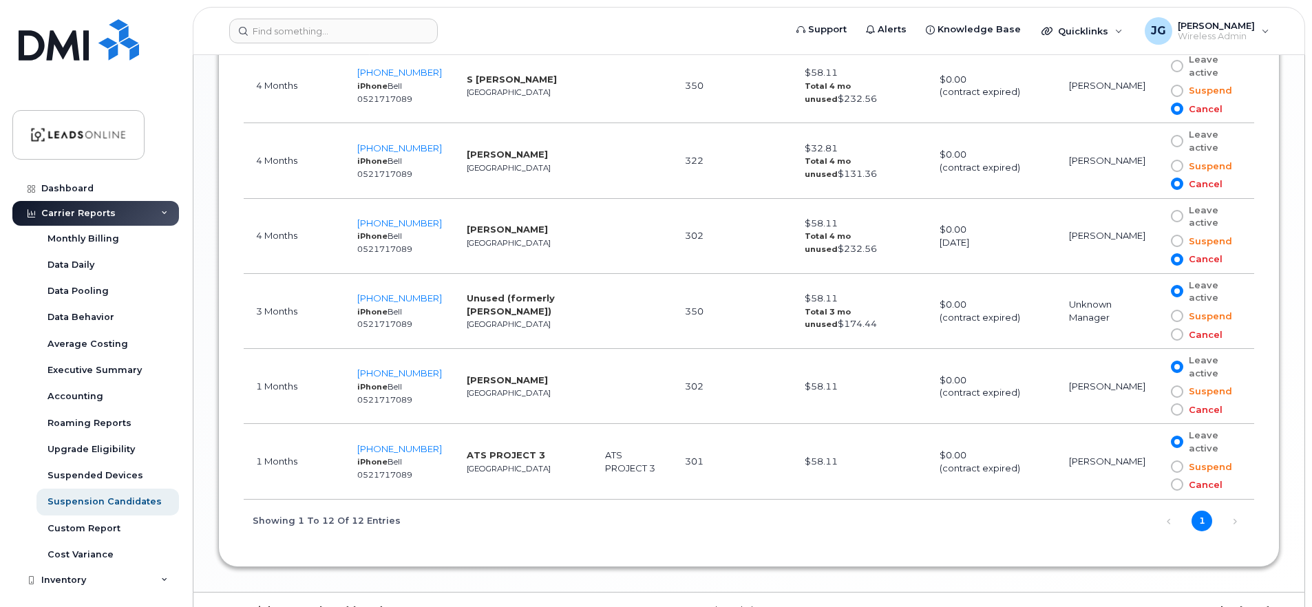
scroll to position [1360, 0]
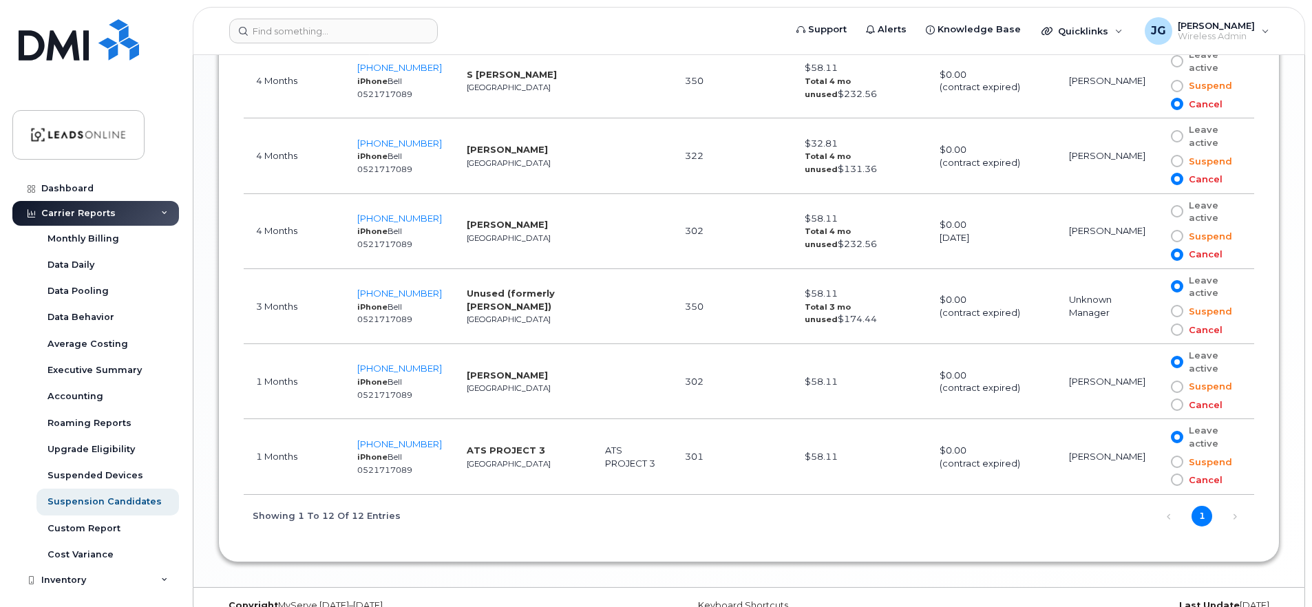
click at [1178, 328] on span at bounding box center [1177, 330] width 12 height 12
click at [1157, 330] on input "Cancel" at bounding box center [1157, 330] width 0 height 0
click at [1175, 402] on span at bounding box center [1177, 405] width 12 height 12
click at [1157, 405] on input "Cancel" at bounding box center [1157, 405] width 0 height 0
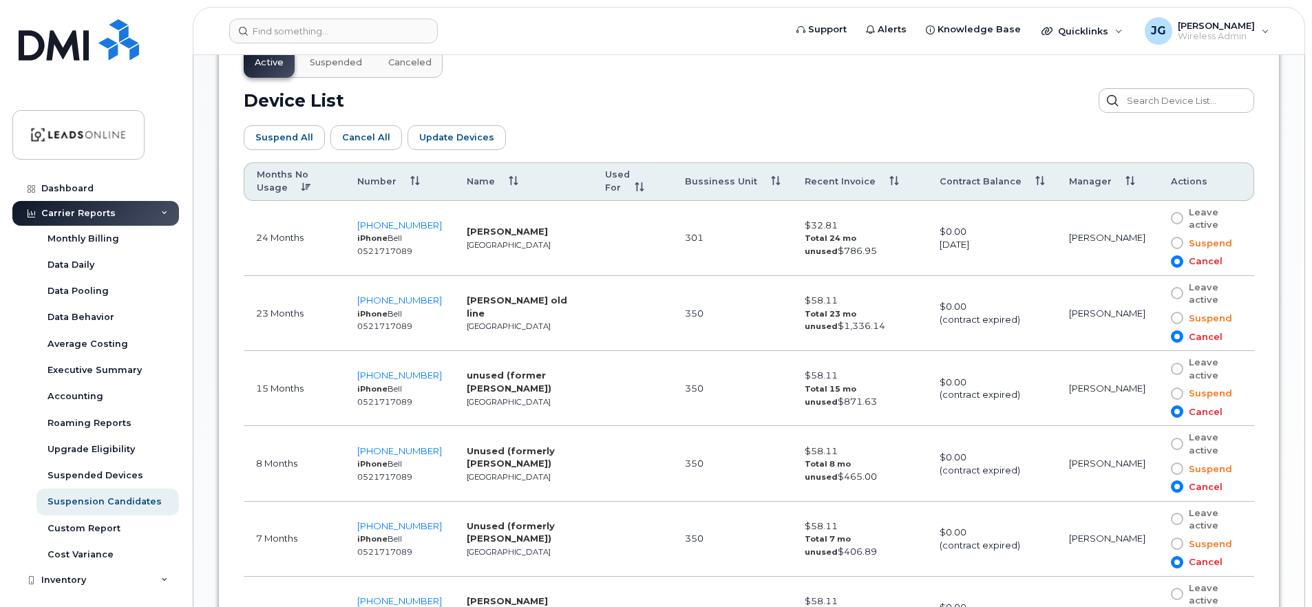
scroll to position [751, 0]
drag, startPoint x: 458, startPoint y: 138, endPoint x: 595, endPoint y: 123, distance: 137.8
click at [597, 125] on div "Suspend All Cancel All Update Devices Customize Filter Refresh Export" at bounding box center [749, 139] width 1011 height 50
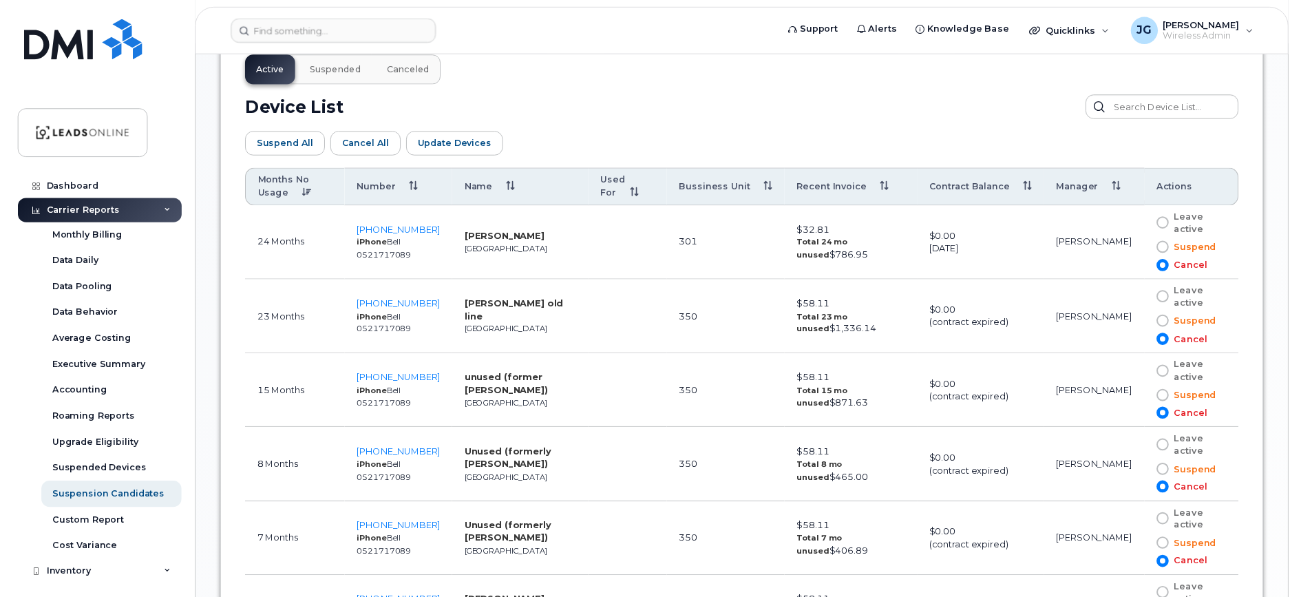
scroll to position [686, 0]
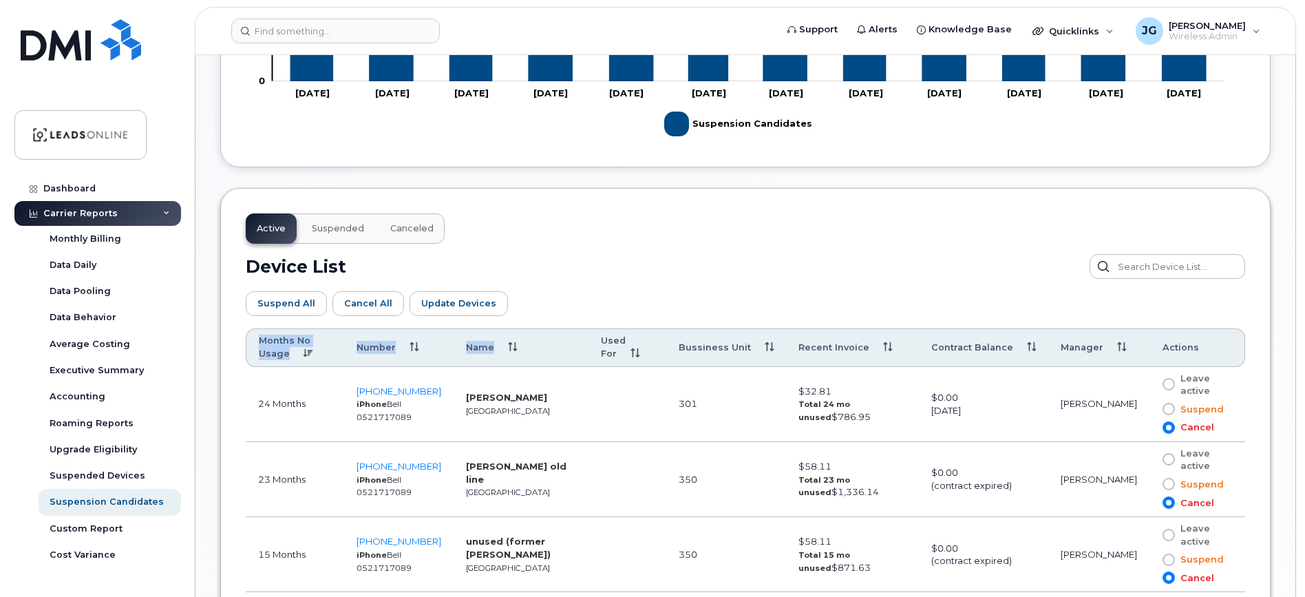
scroll to position [547, 0]
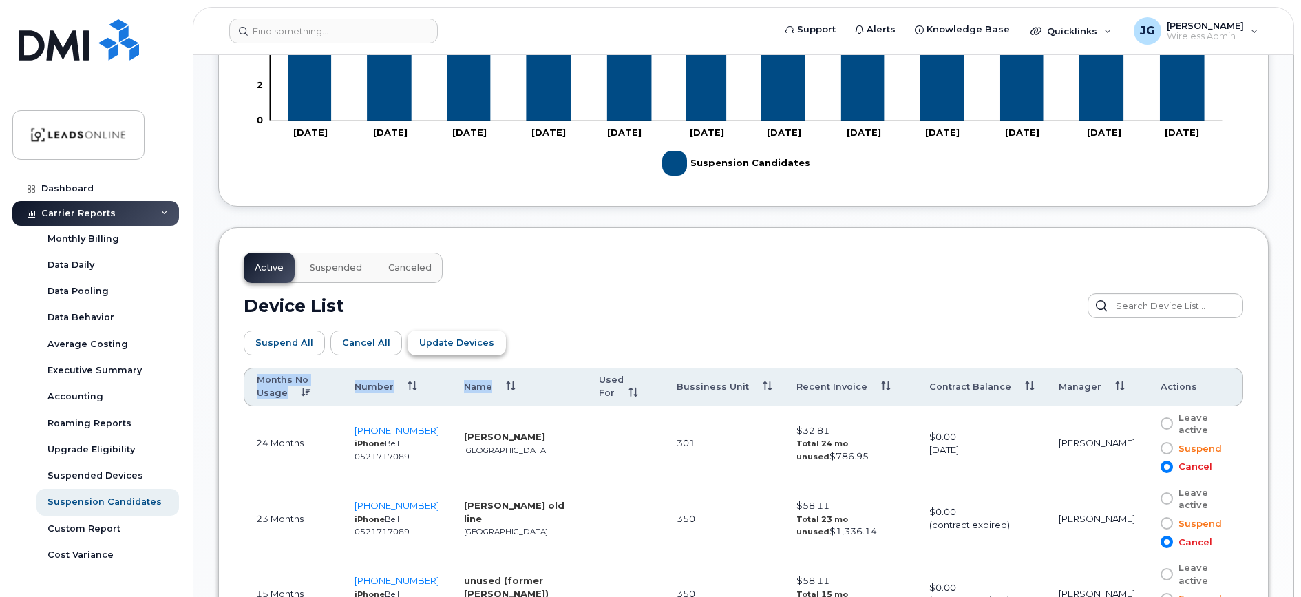
click at [444, 342] on span "Update Devices" at bounding box center [456, 342] width 75 height 13
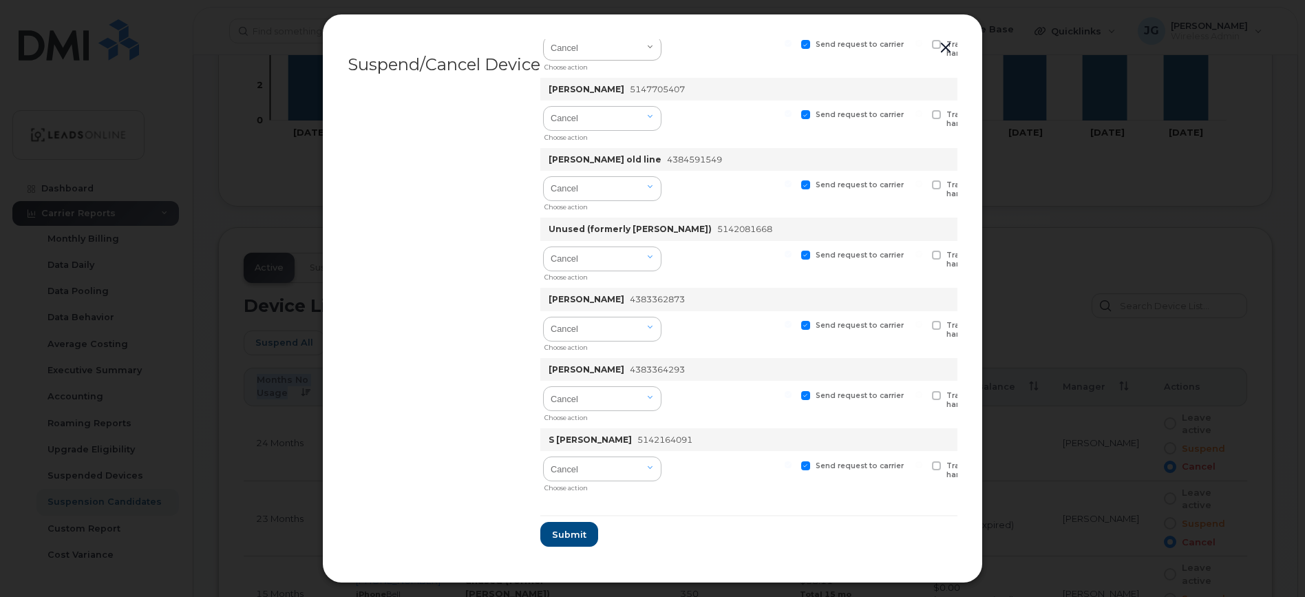
scroll to position [466, 0]
click at [571, 533] on span "Submit" at bounding box center [568, 537] width 34 height 13
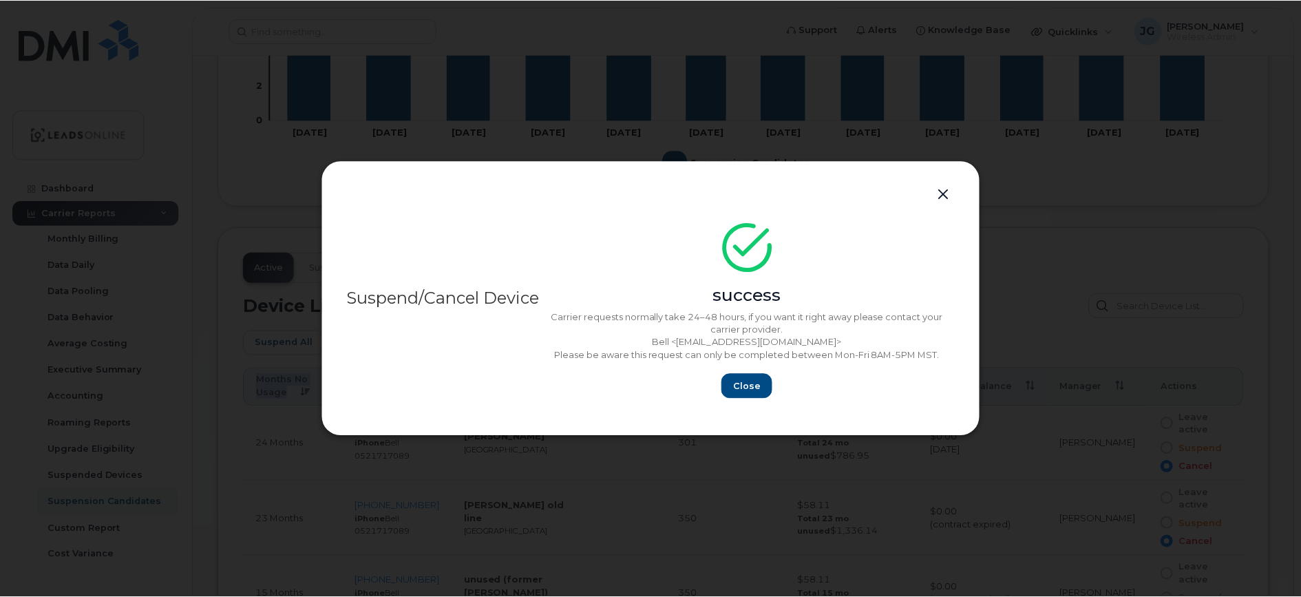
scroll to position [0, 0]
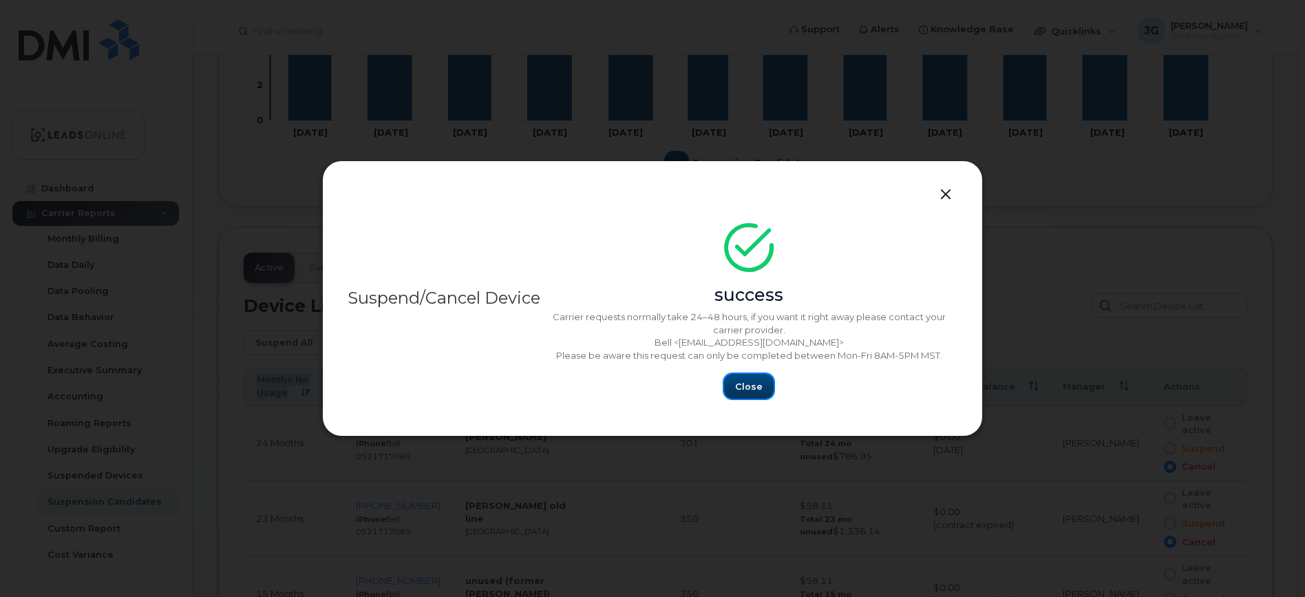
click at [755, 386] on span "Close" at bounding box center [749, 386] width 28 height 13
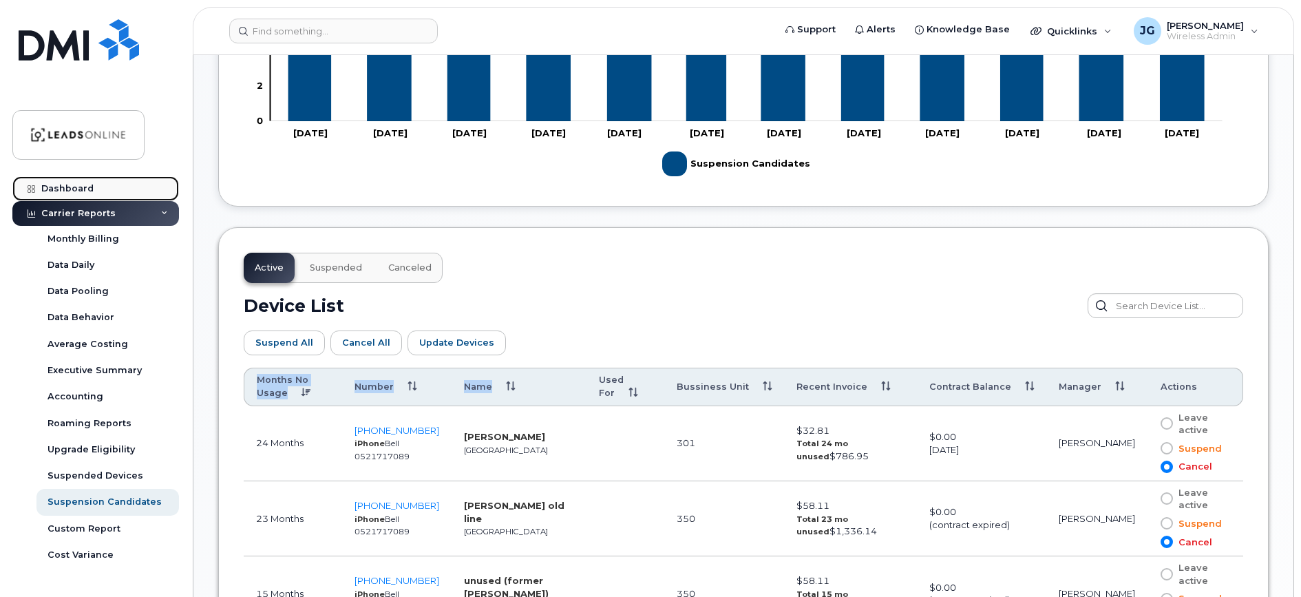
click at [62, 191] on div "Dashboard" at bounding box center [67, 188] width 52 height 11
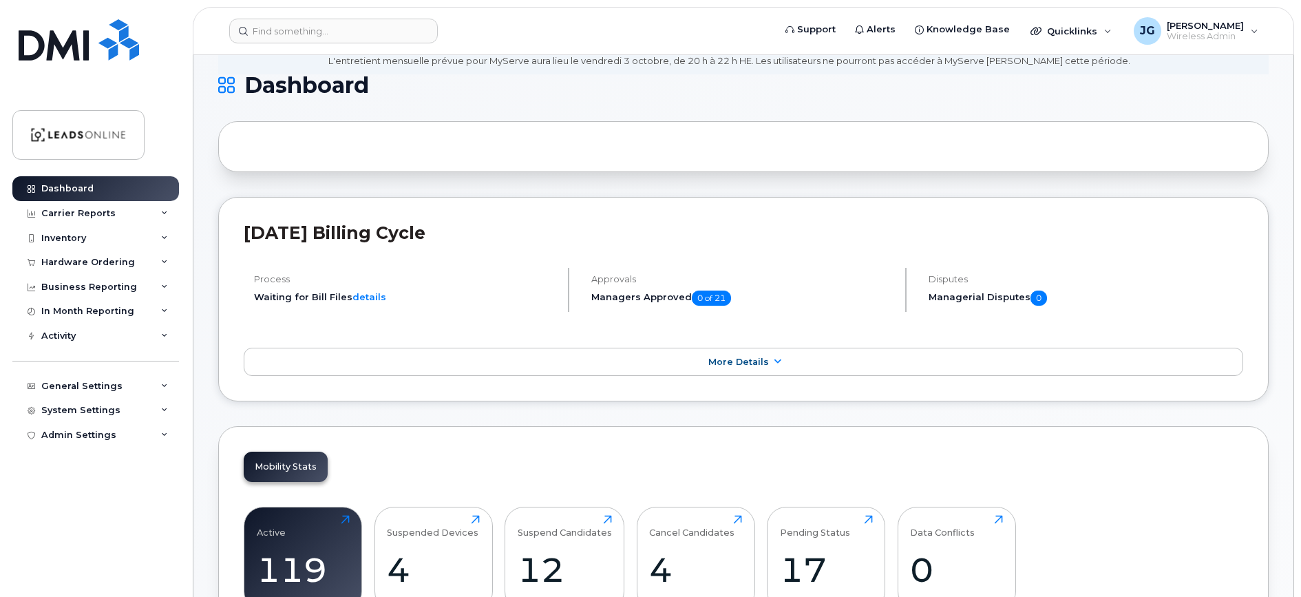
scroll to position [168, 0]
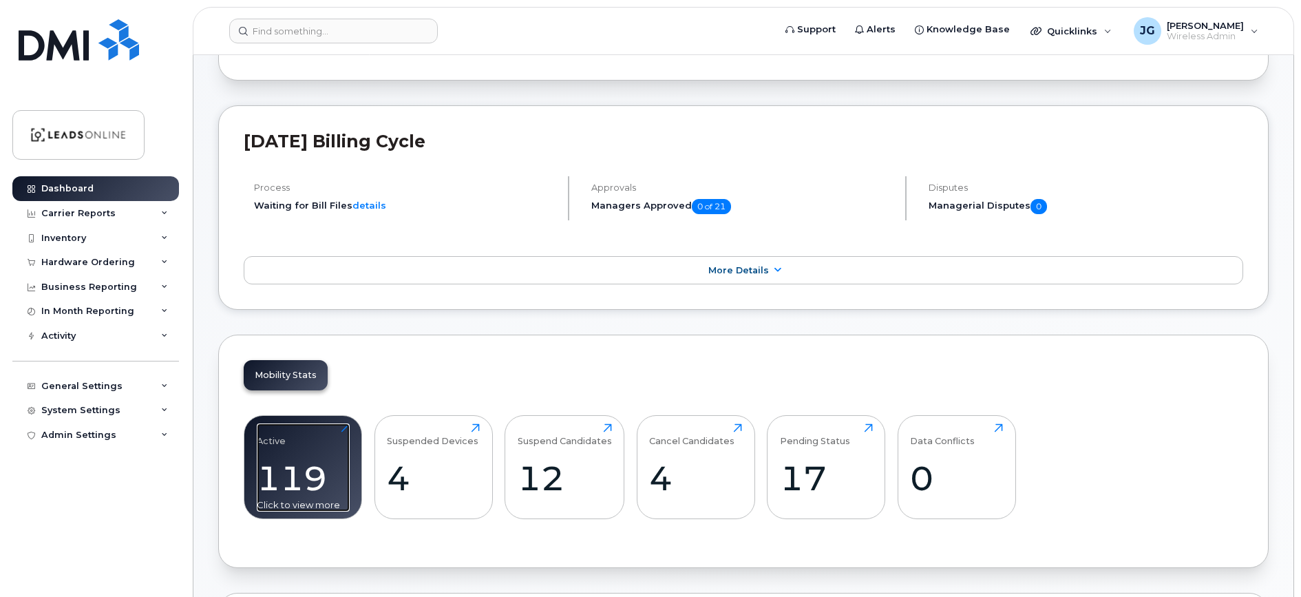
click at [297, 468] on div "119" at bounding box center [303, 478] width 93 height 41
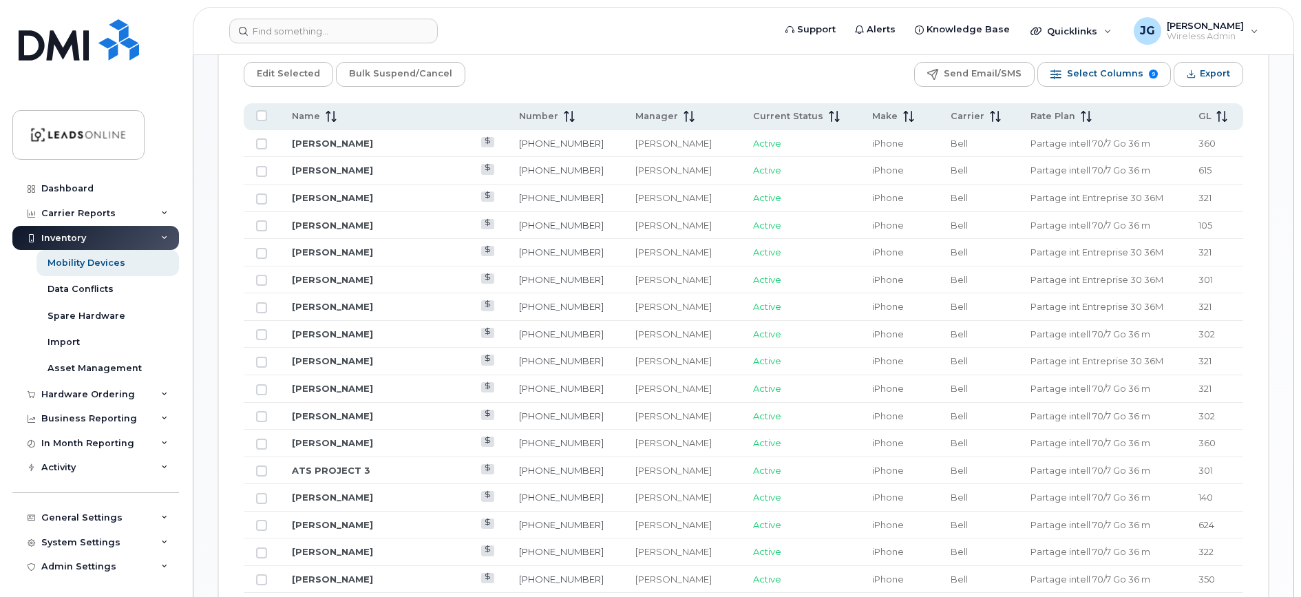
scroll to position [674, 0]
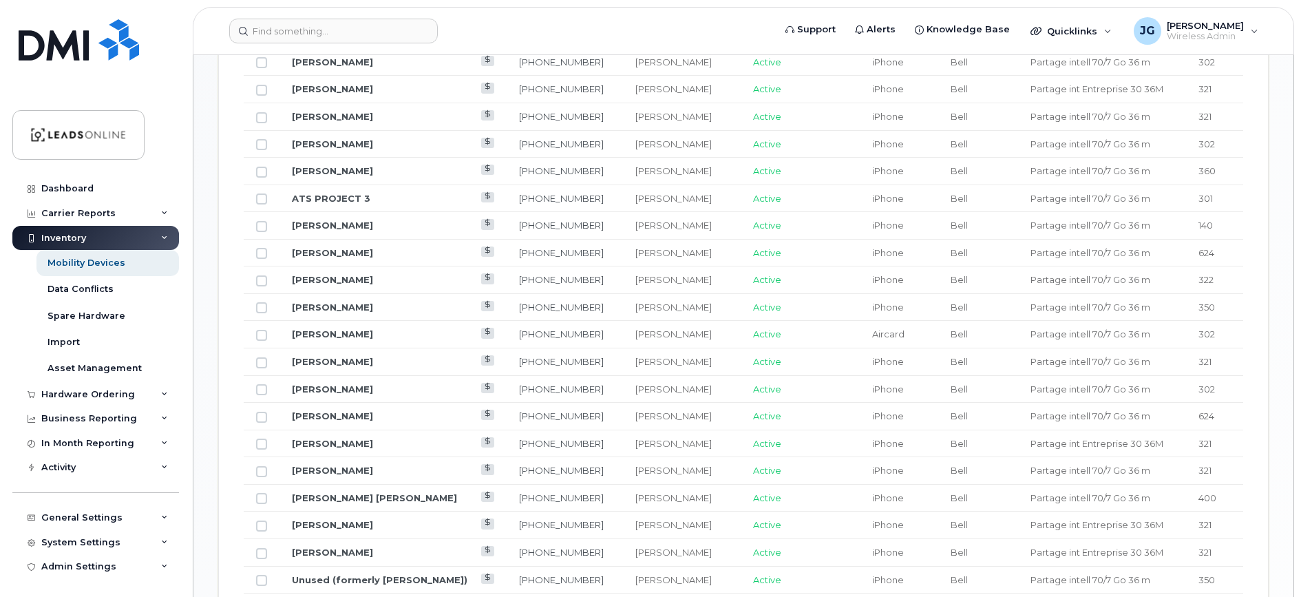
scroll to position [939, 0]
click at [319, 275] on link "[PERSON_NAME]" at bounding box center [332, 277] width 81 height 11
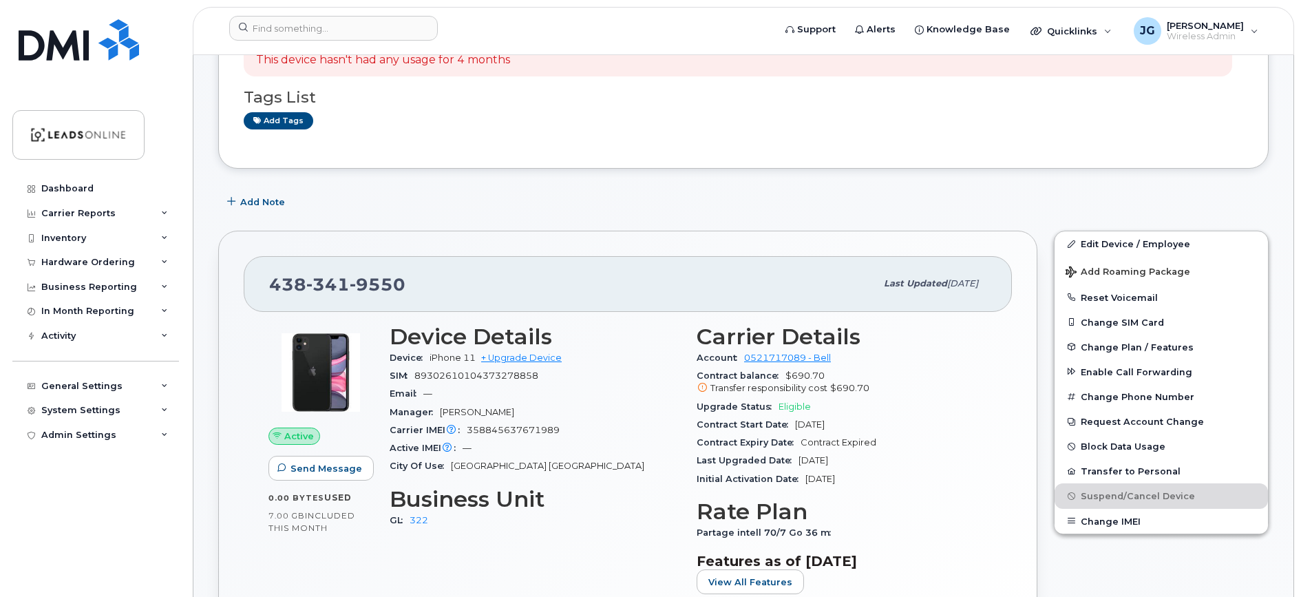
scroll to position [306, 0]
click at [701, 386] on icon at bounding box center [702, 387] width 9 height 9
click at [700, 386] on icon at bounding box center [702, 387] width 9 height 9
click at [776, 385] on span "Transfer responsibility cost" at bounding box center [768, 387] width 117 height 10
click at [797, 379] on span "$690.70 Transfer responsibility cost $690.70" at bounding box center [842, 382] width 290 height 25
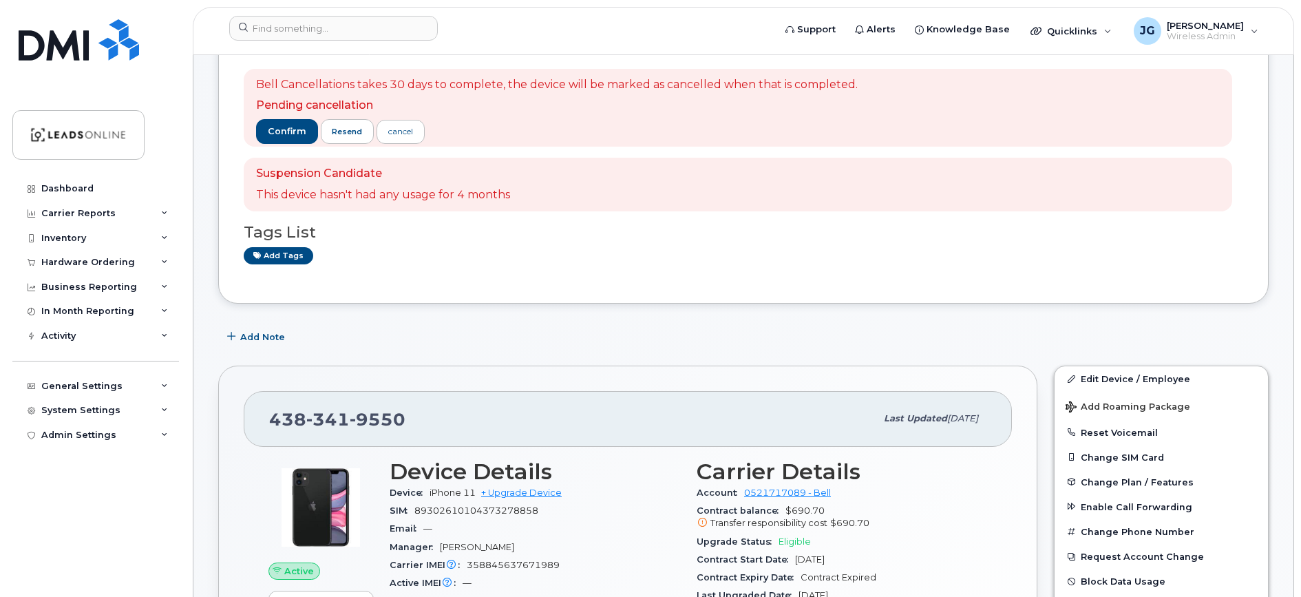
scroll to position [0, 0]
